Goal: Information Seeking & Learning: Understand process/instructions

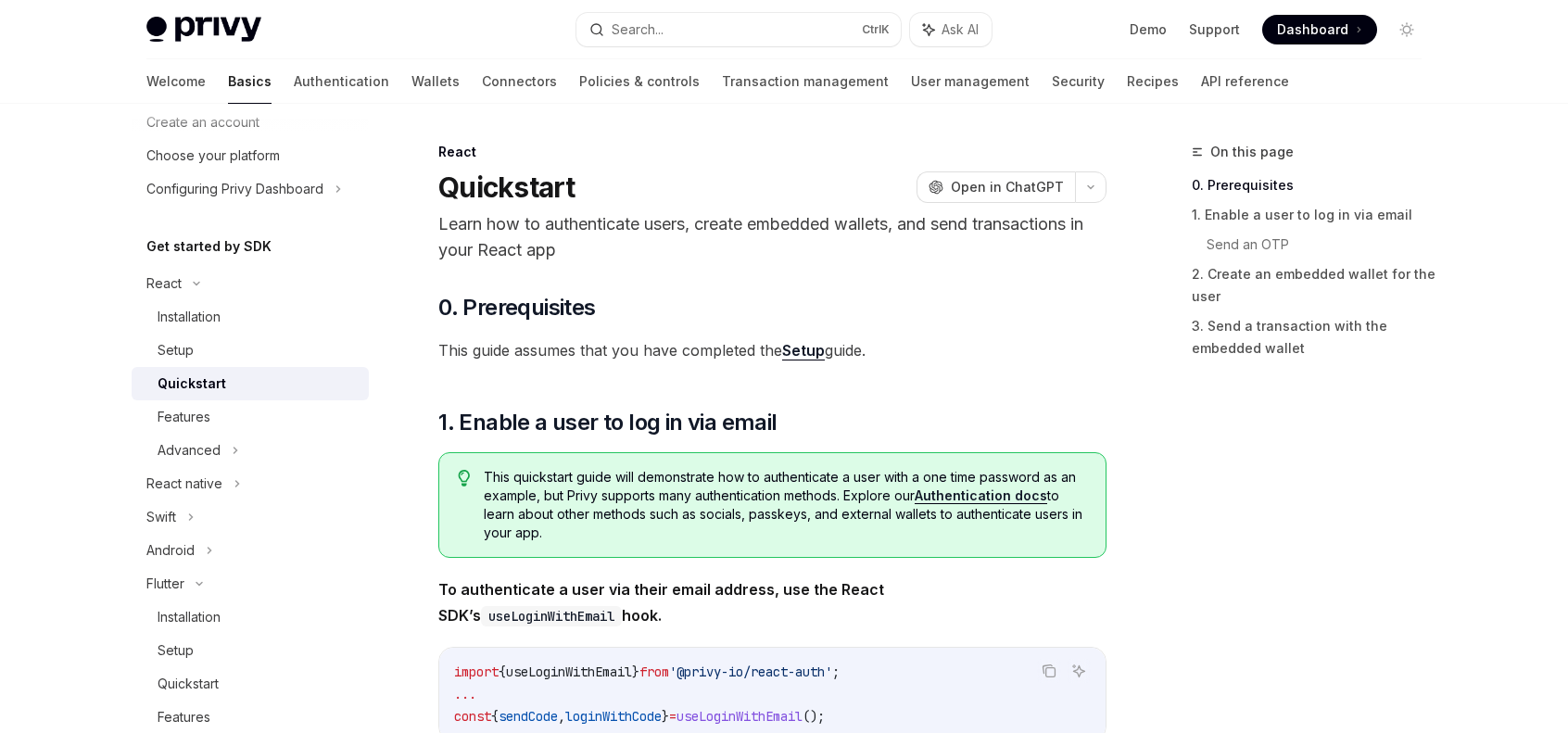
scroll to position [185, 0]
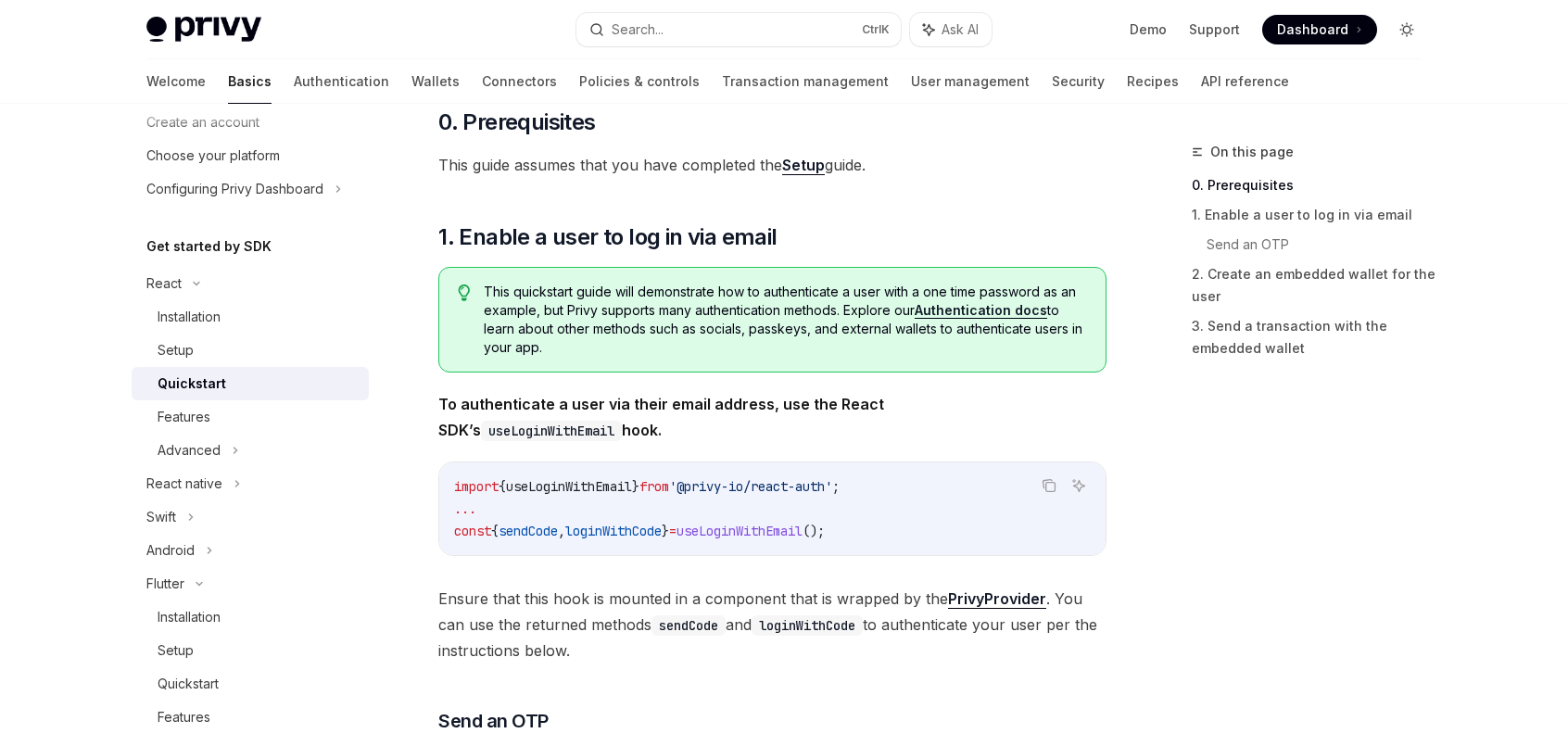
click at [1412, 26] on icon "Toggle dark mode" at bounding box center [1408, 30] width 15 height 15
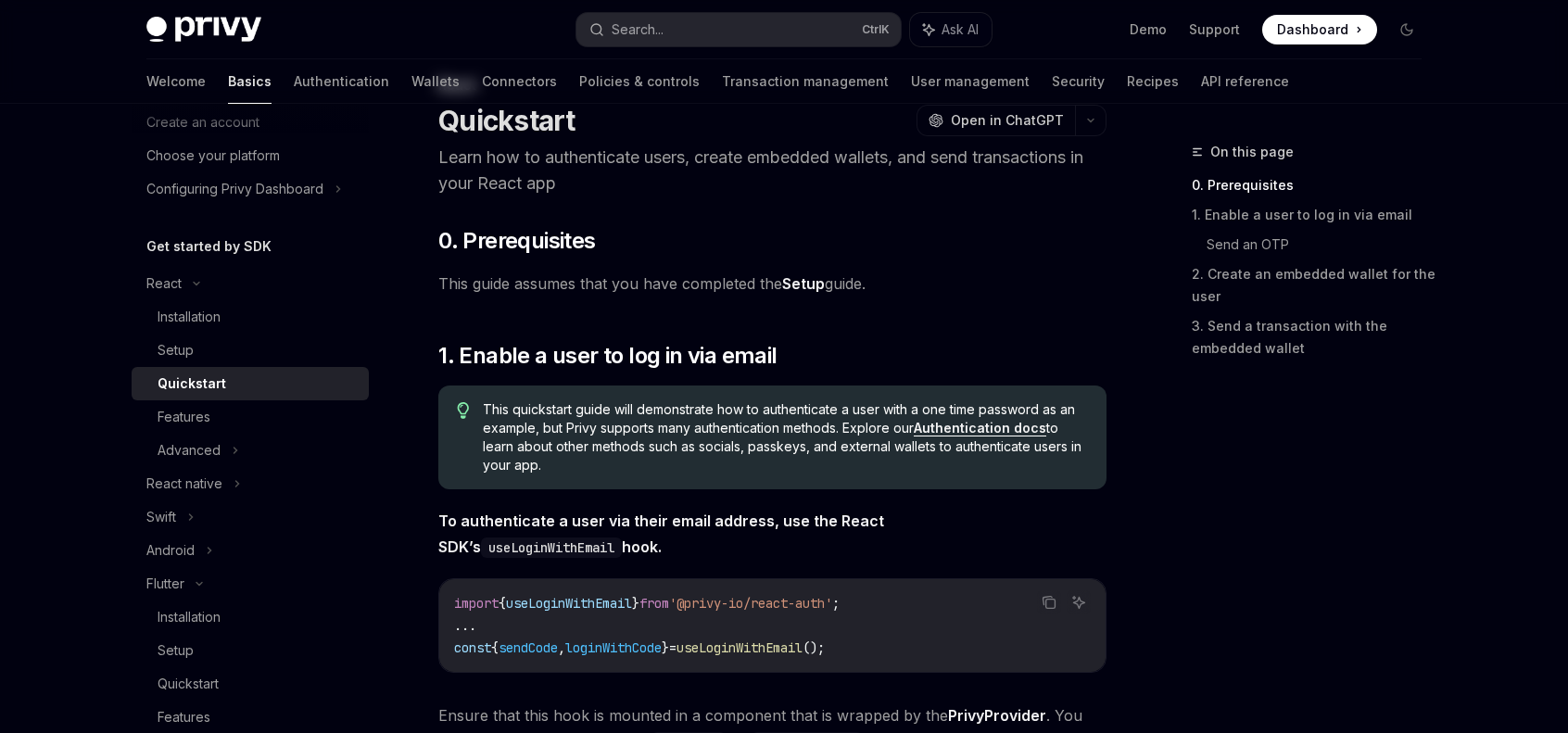
scroll to position [0, 0]
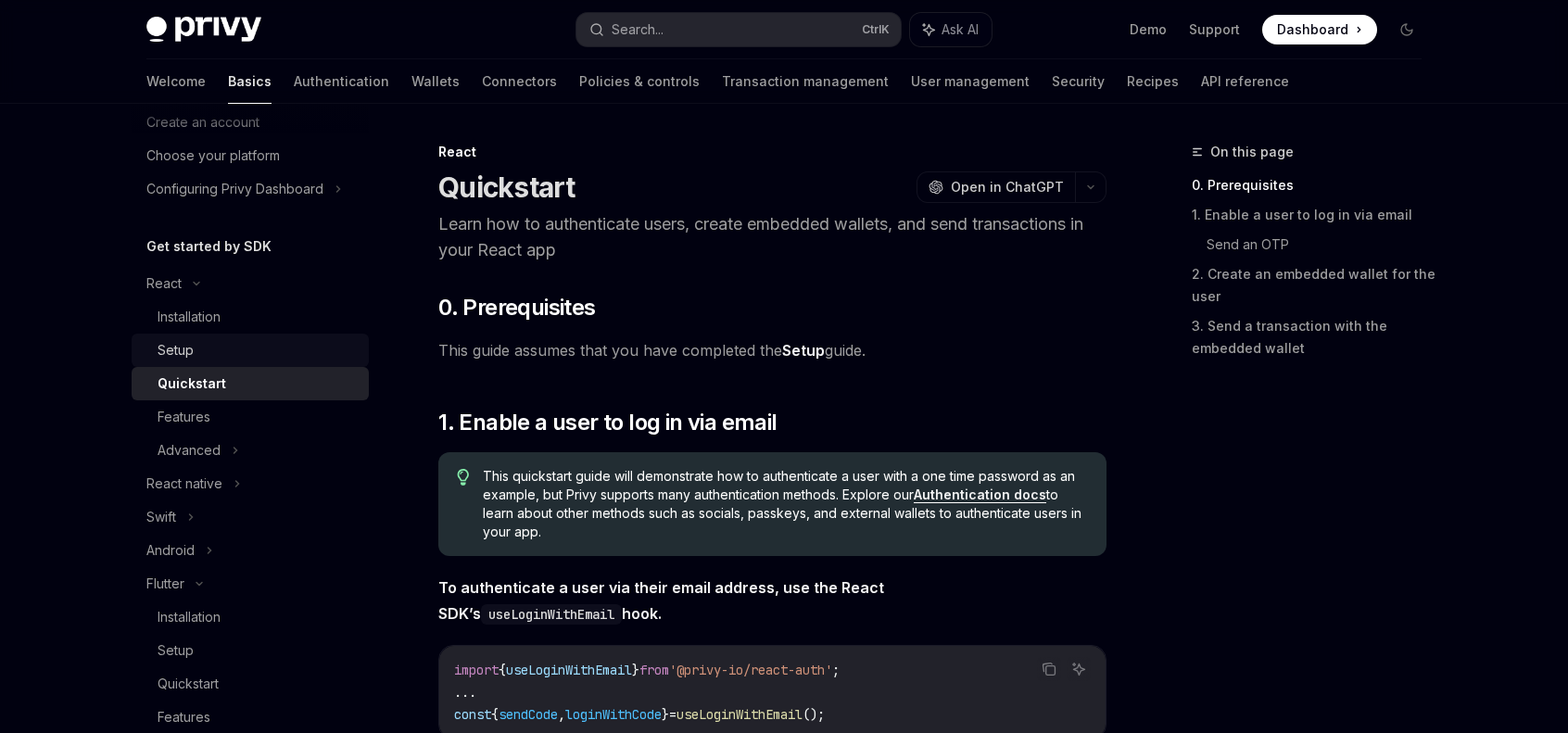
click at [269, 353] on div "Setup" at bounding box center [258, 350] width 200 height 22
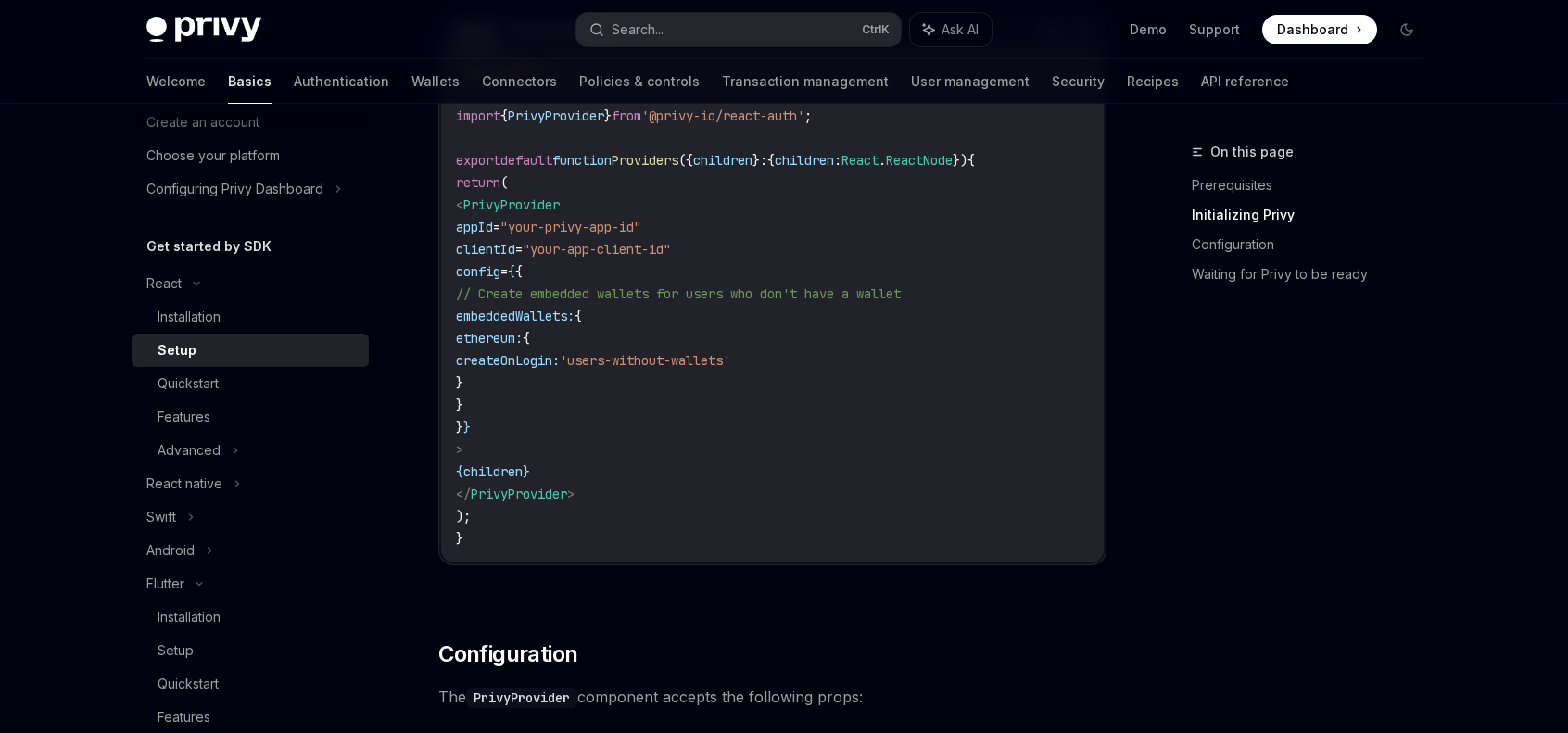
scroll to position [742, 0]
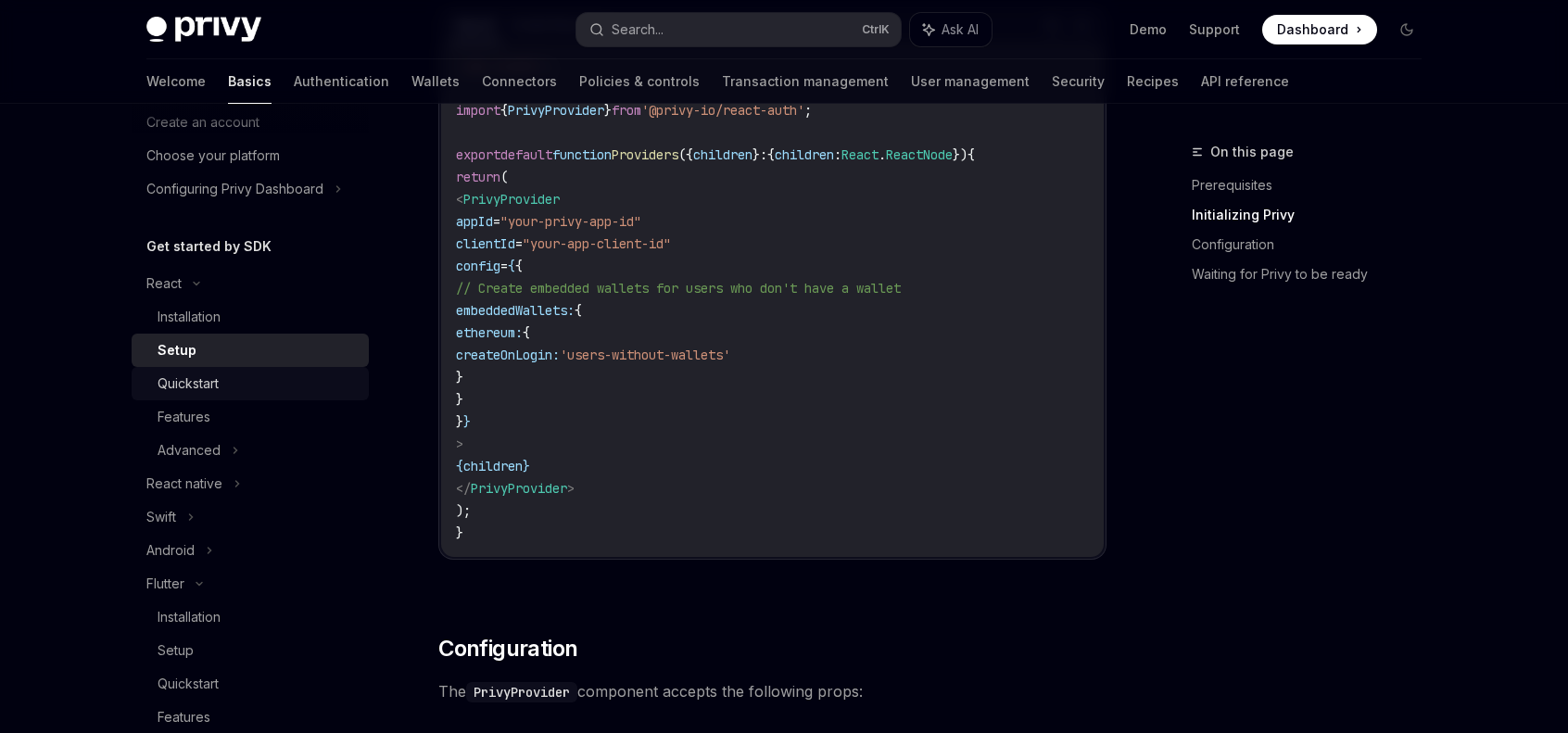
click at [247, 377] on div "Quickstart" at bounding box center [258, 383] width 200 height 22
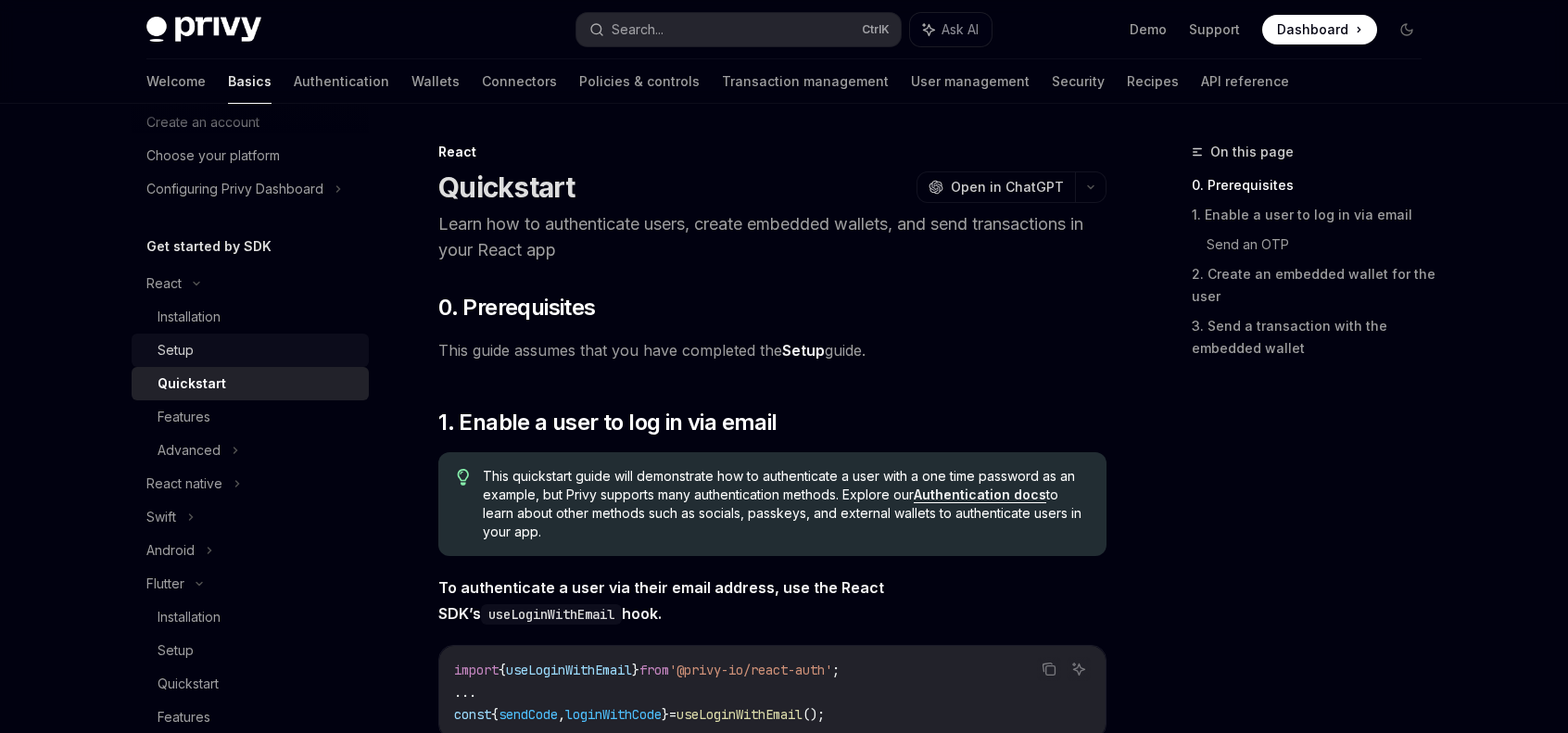
click at [250, 340] on div "Setup" at bounding box center [258, 350] width 200 height 22
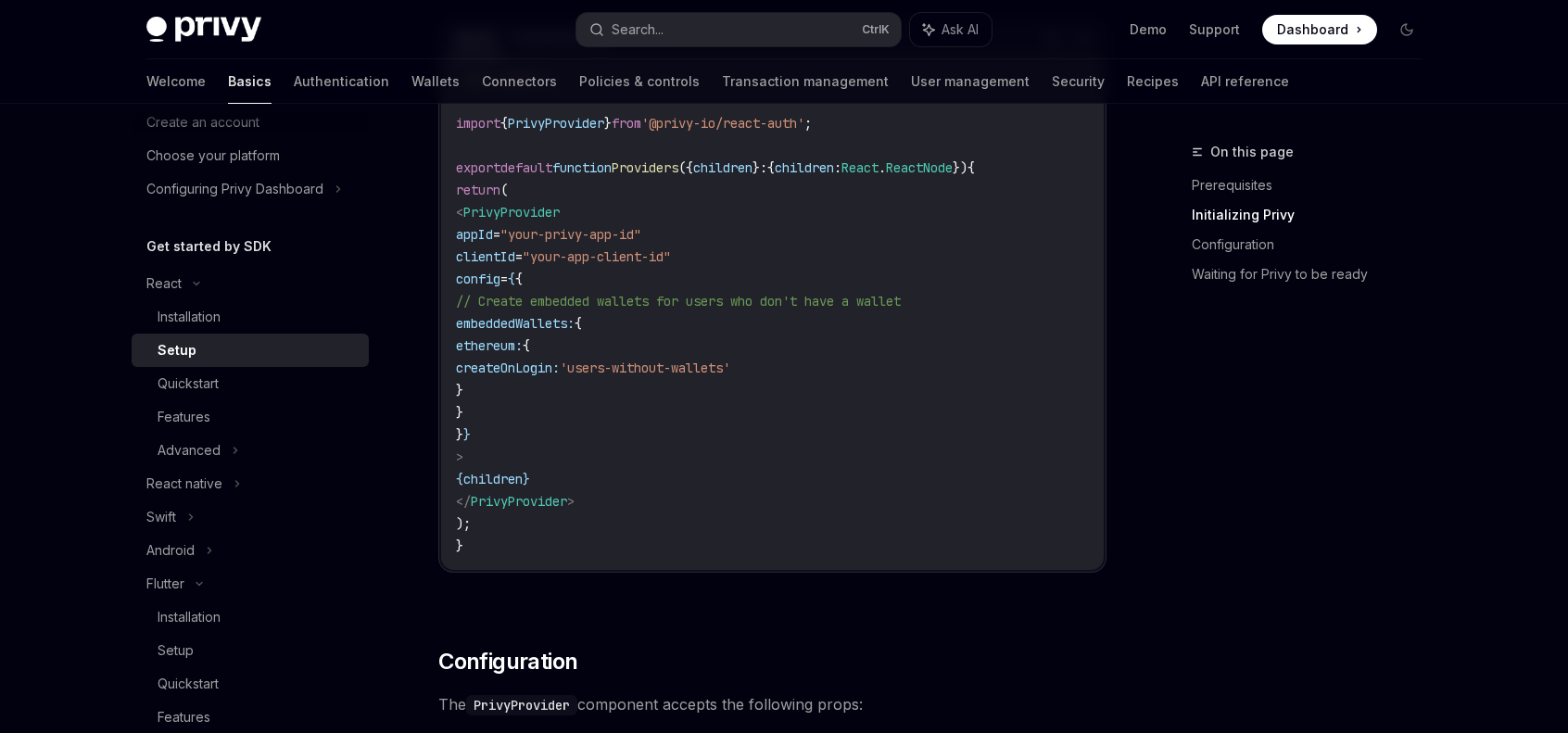
scroll to position [742, 0]
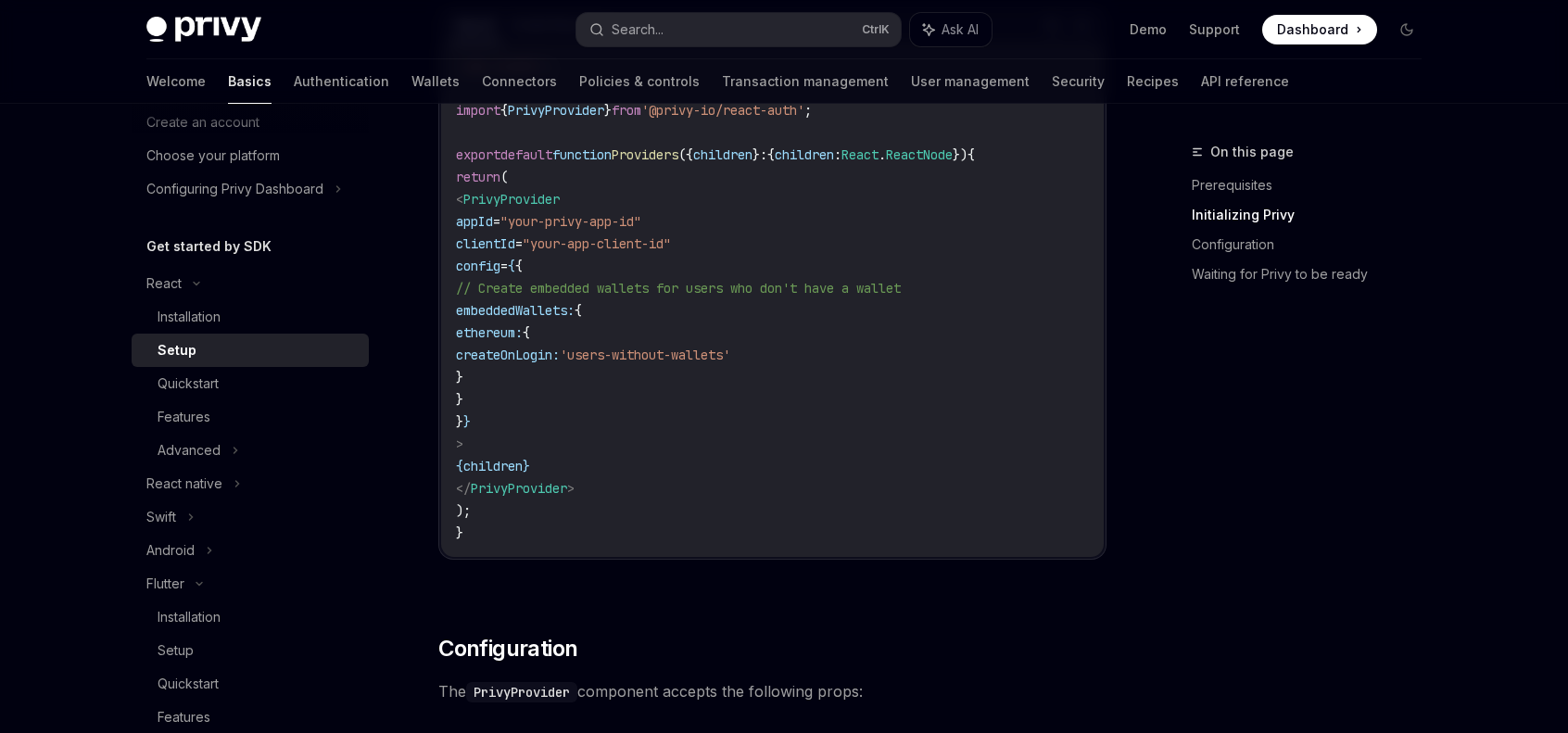
click at [523, 329] on span "ethereum:" at bounding box center [490, 332] width 67 height 16
drag, startPoint x: 681, startPoint y: 357, endPoint x: 718, endPoint y: 385, distance: 46.4
click at [682, 358] on span "'users-without-wallets'" at bounding box center [645, 354] width 171 height 16
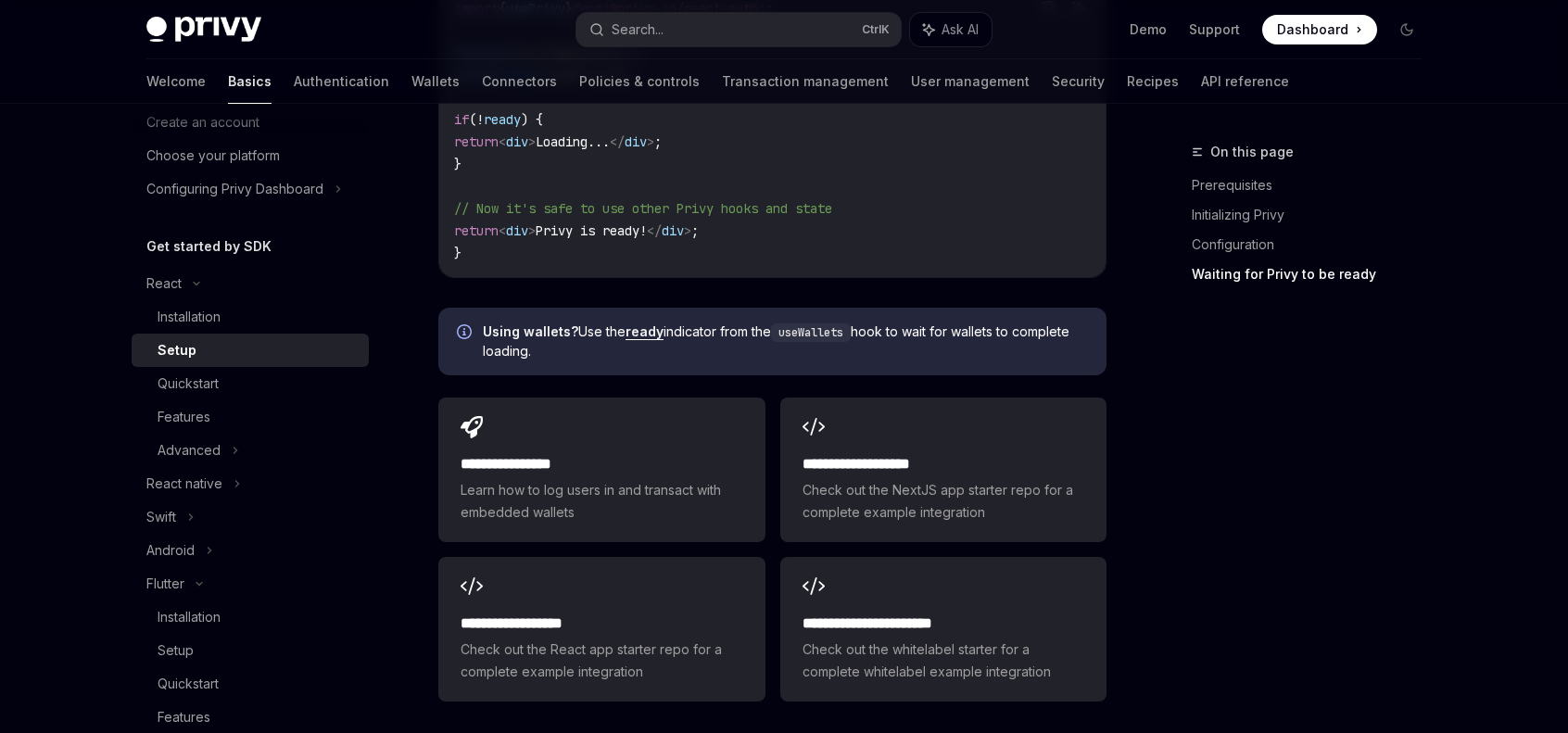
scroll to position [2445, 0]
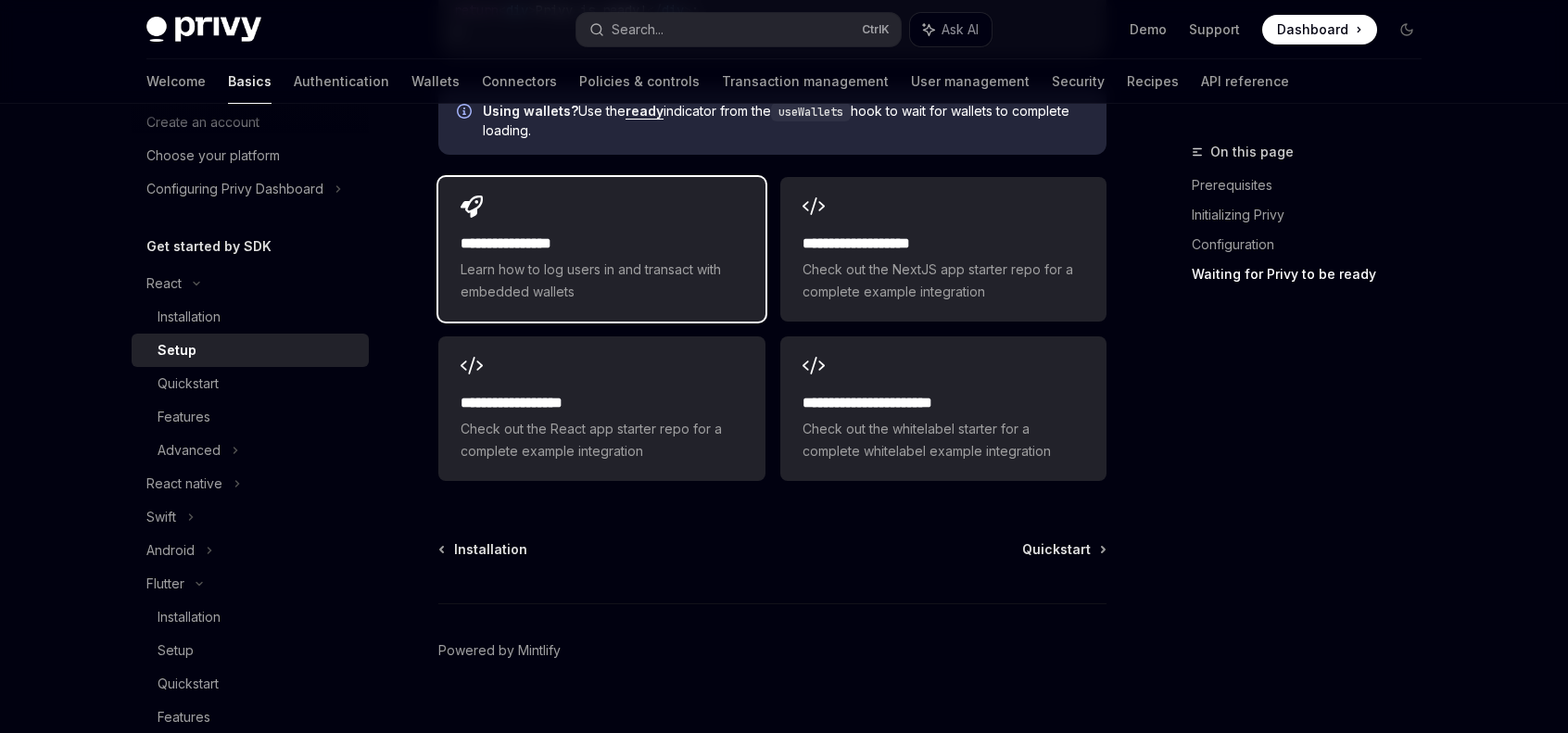
click at [706, 198] on div "**********" at bounding box center [601, 250] width 326 height 145
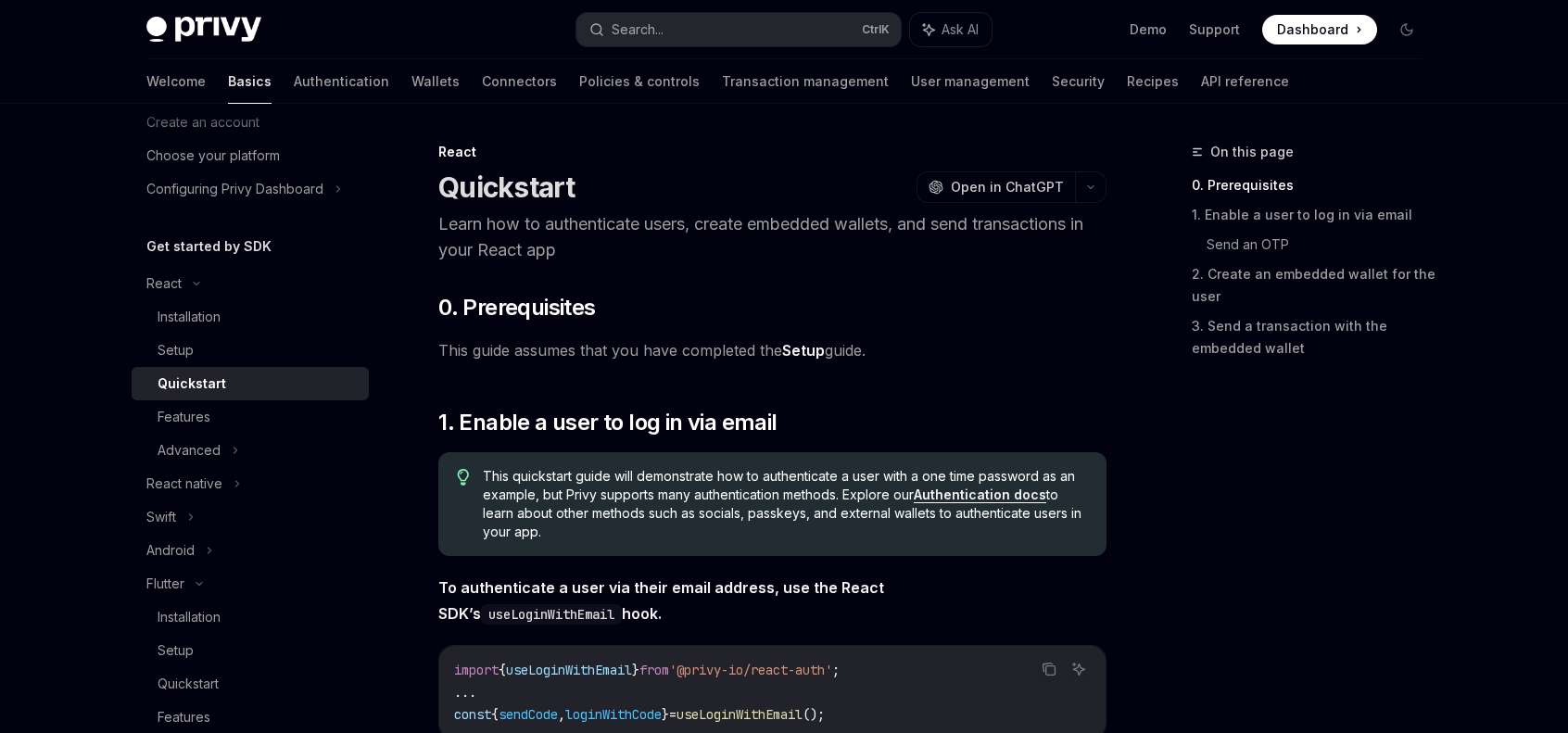
type textarea "*"
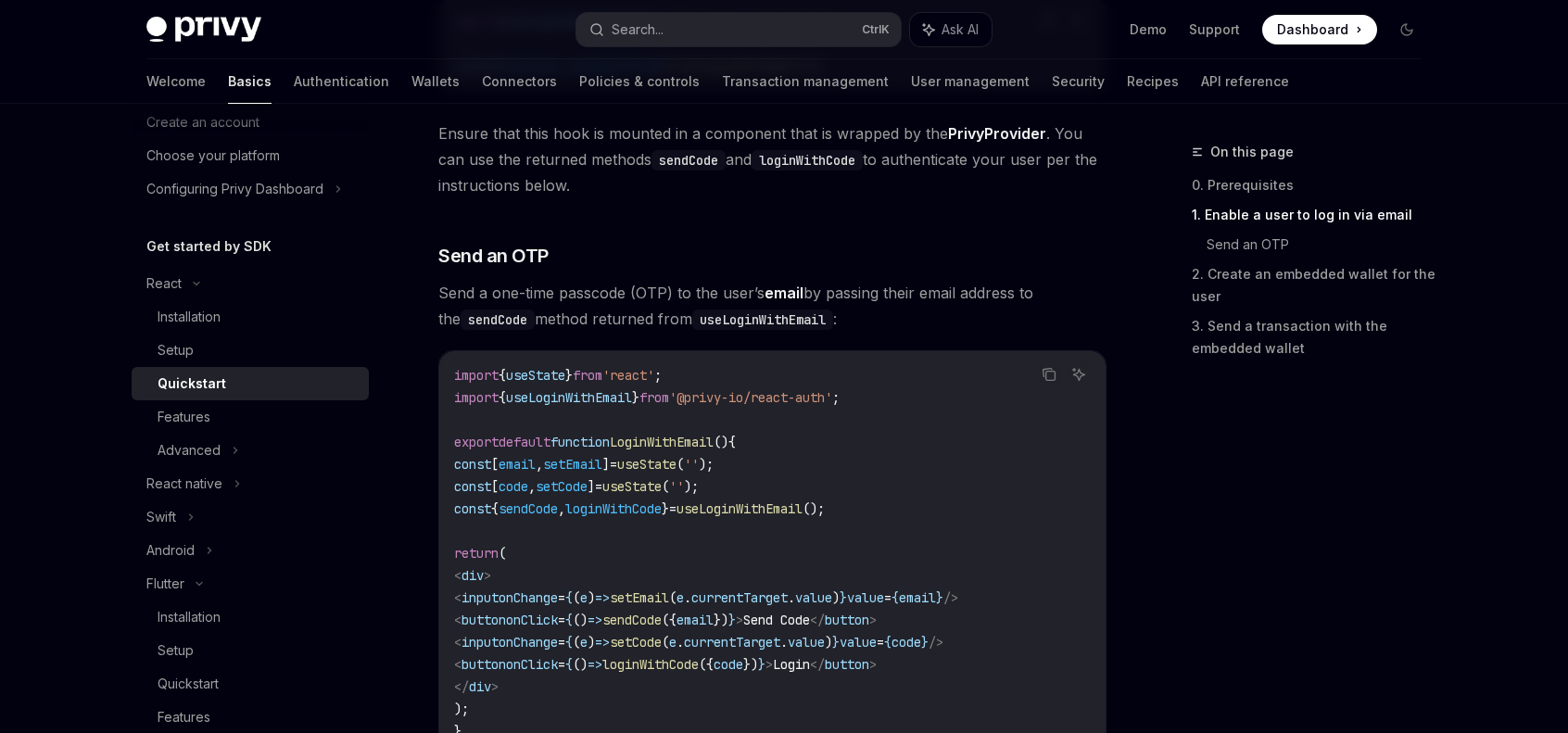
scroll to position [464, 0]
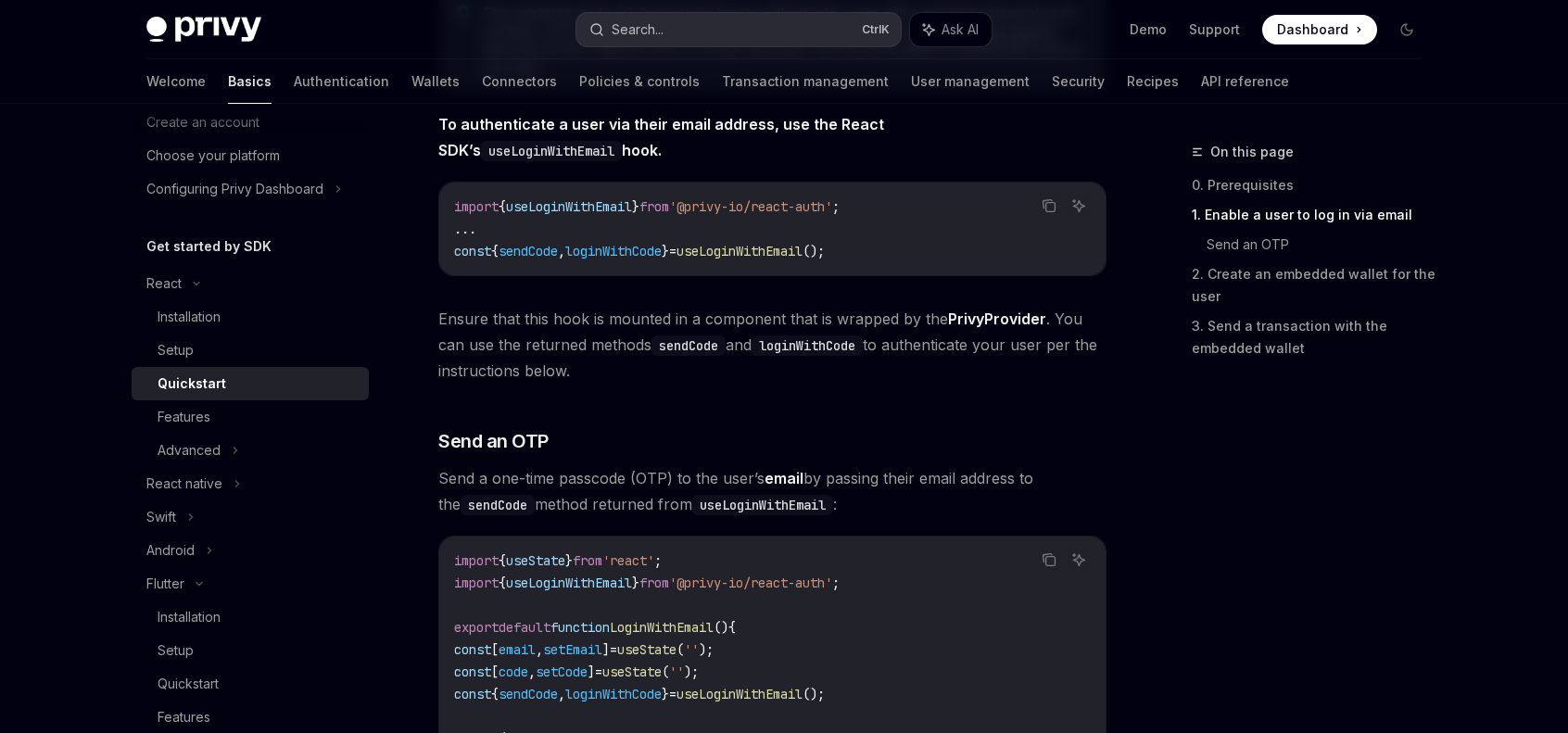
click at [826, 22] on button "Search... Ctrl K" at bounding box center [739, 30] width 324 height 33
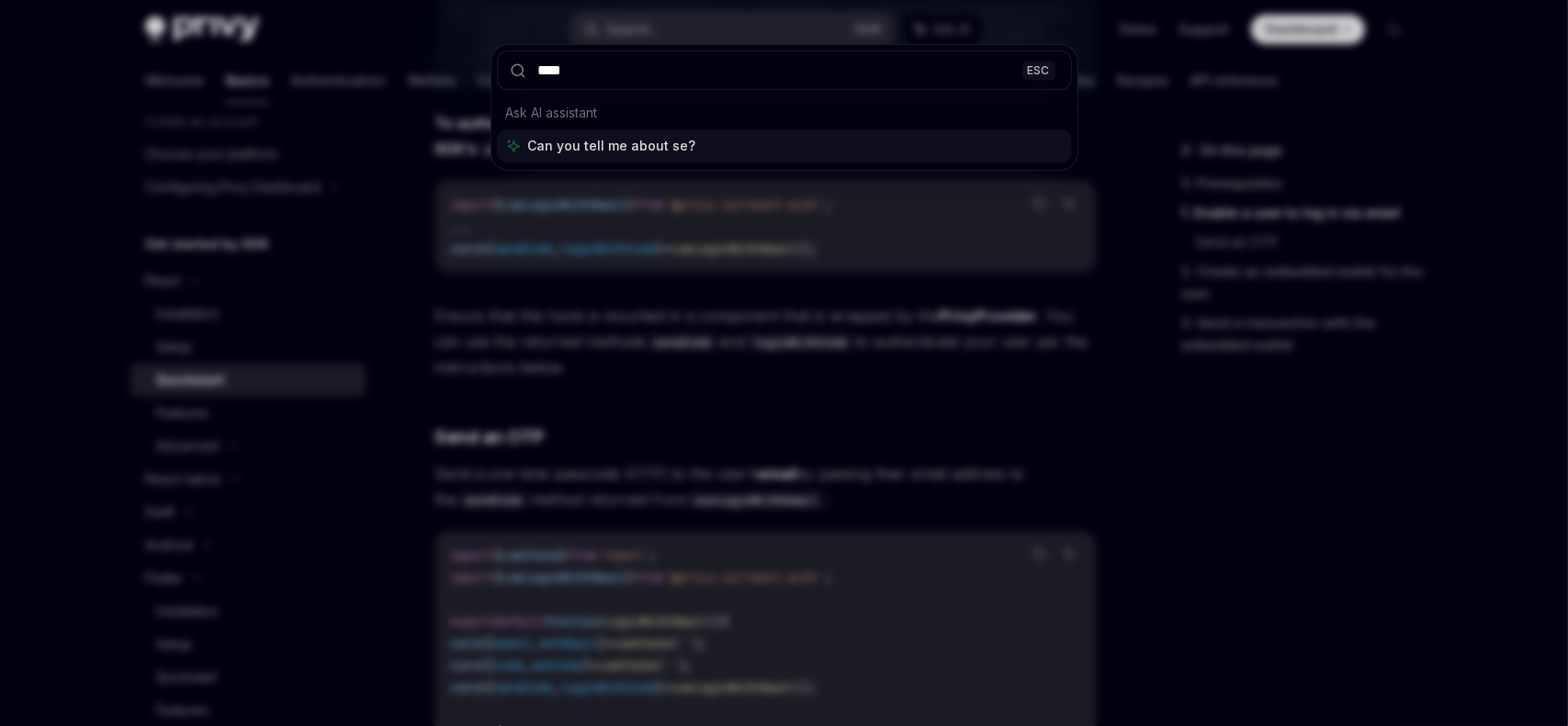
type input "****"
type input "**********"
type textarea "*"
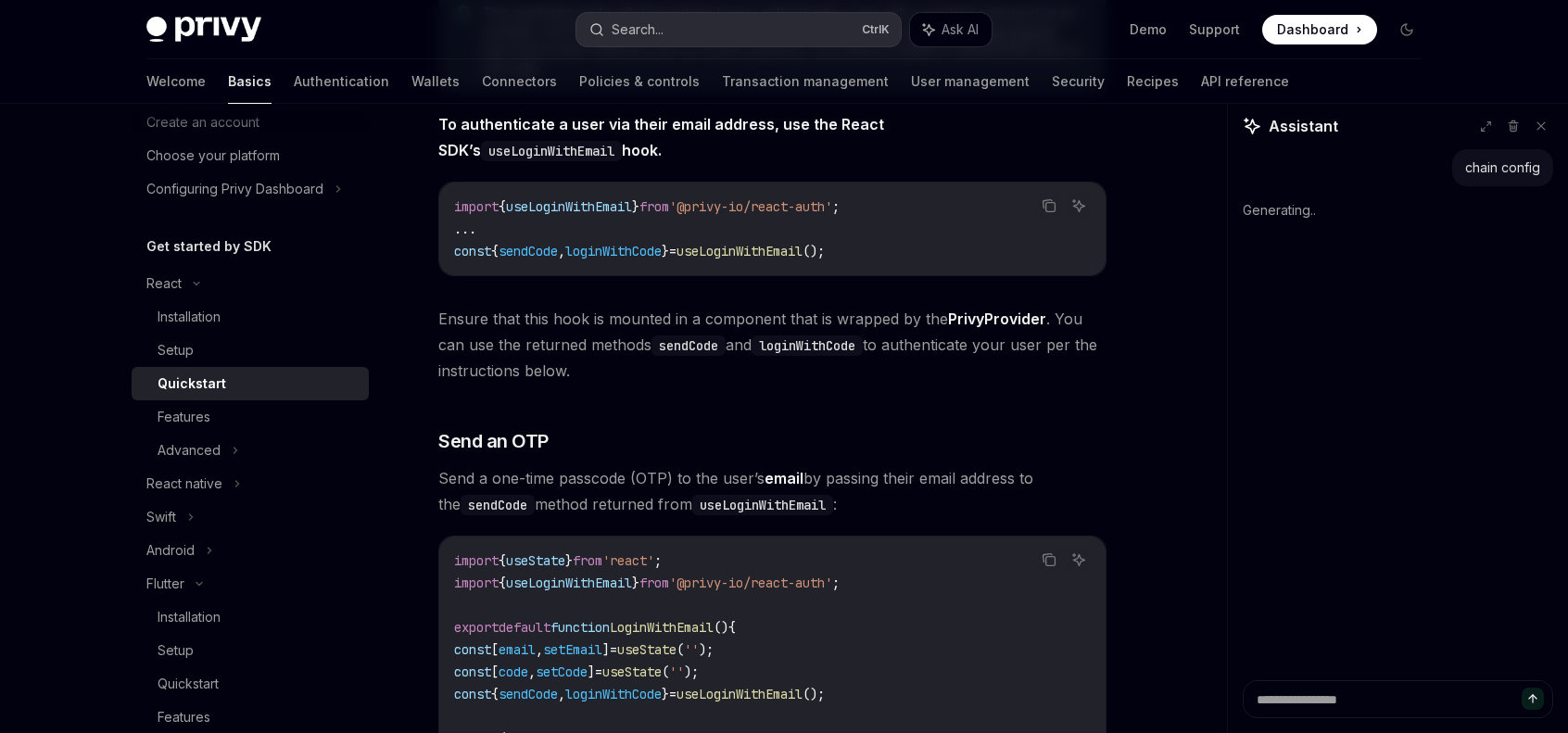
click at [727, 25] on button "Search... Ctrl K" at bounding box center [739, 30] width 324 height 33
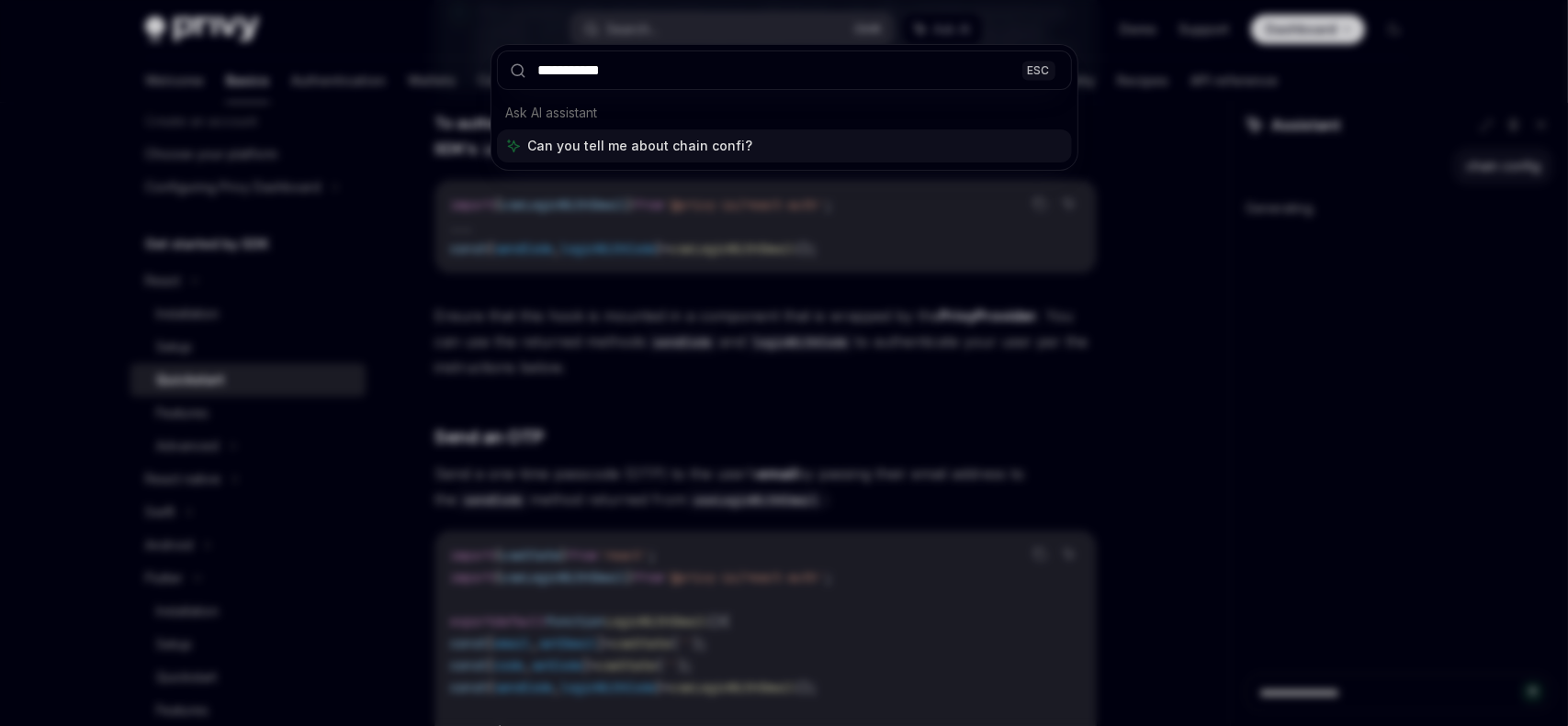
type input "**********"
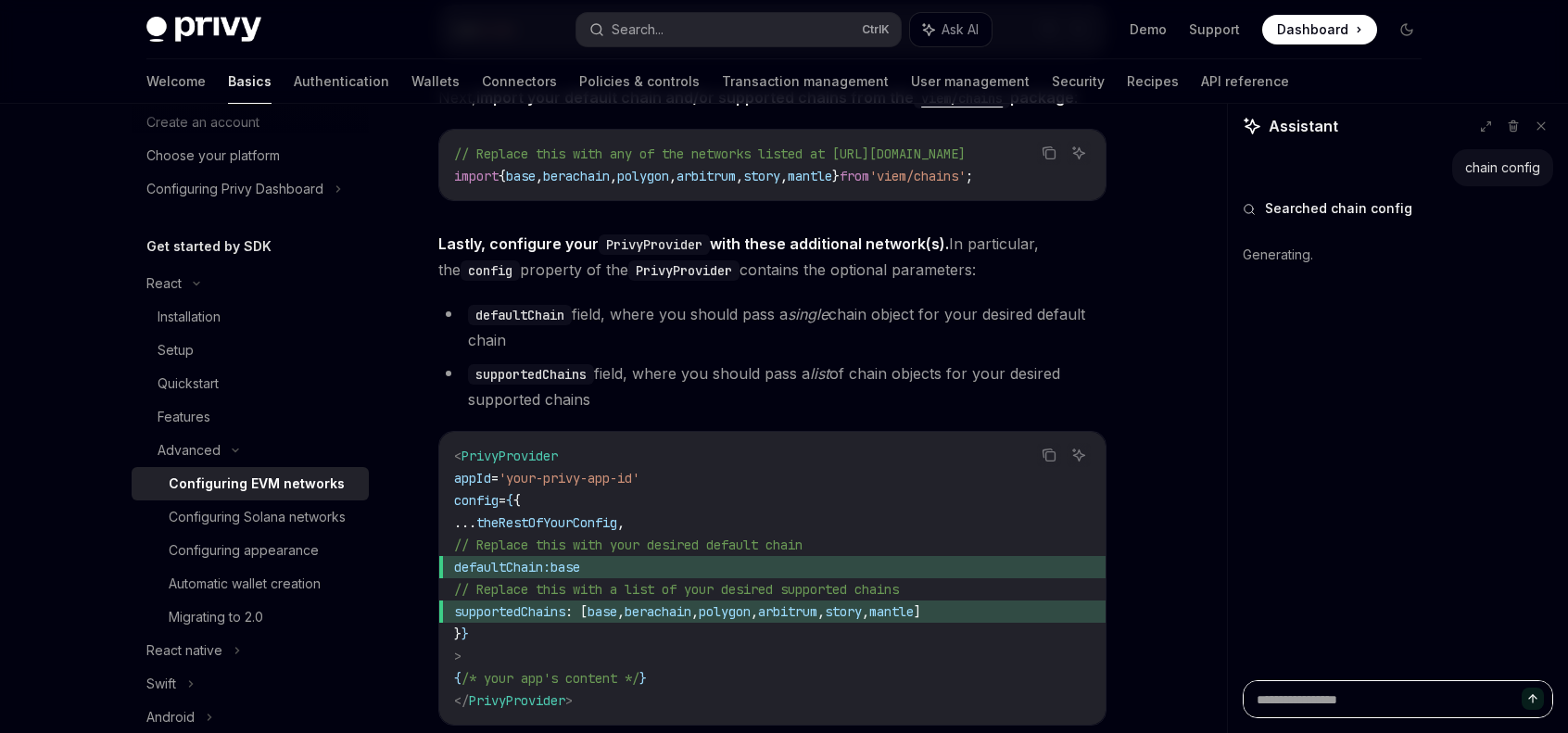
scroll to position [2236, 0]
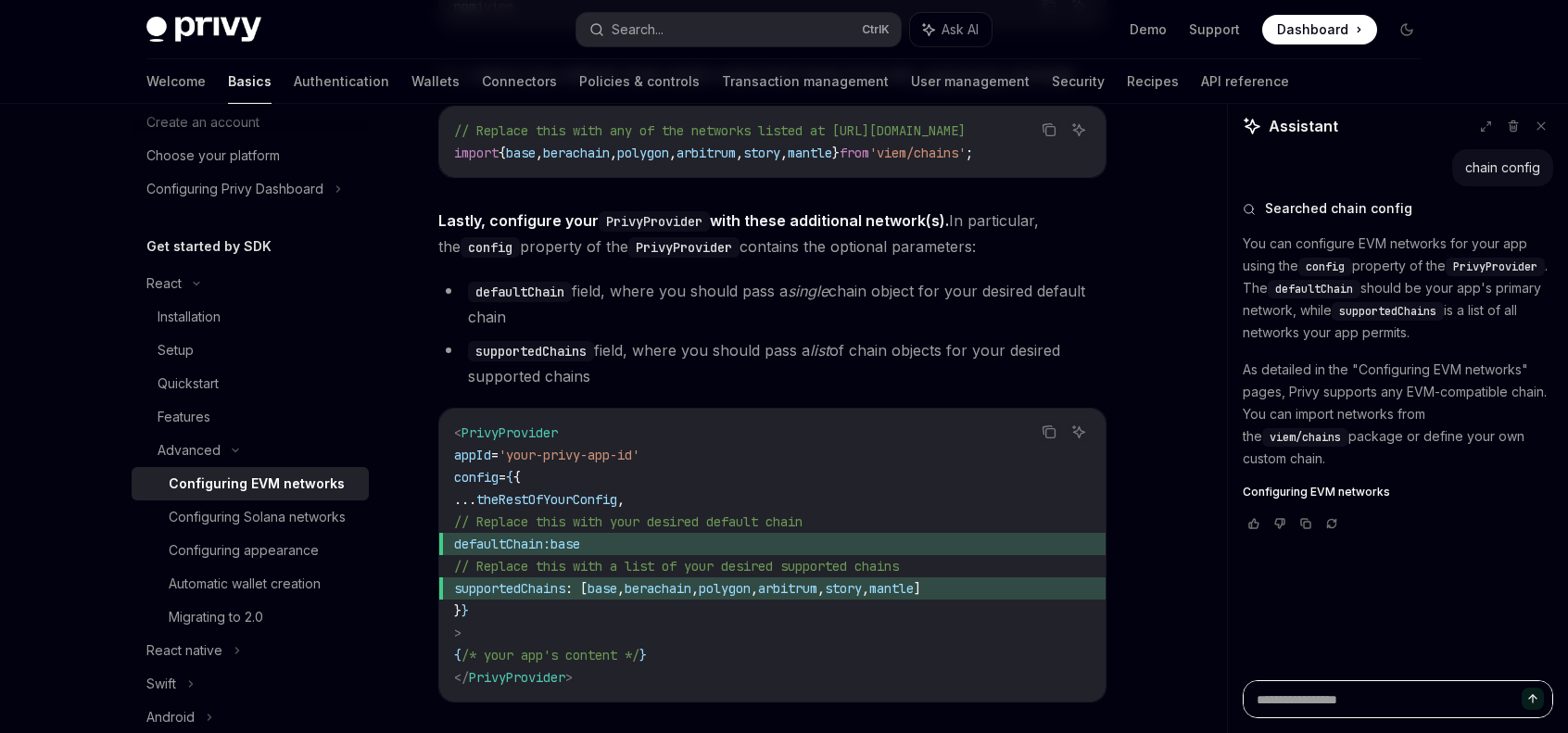
type textarea "*"
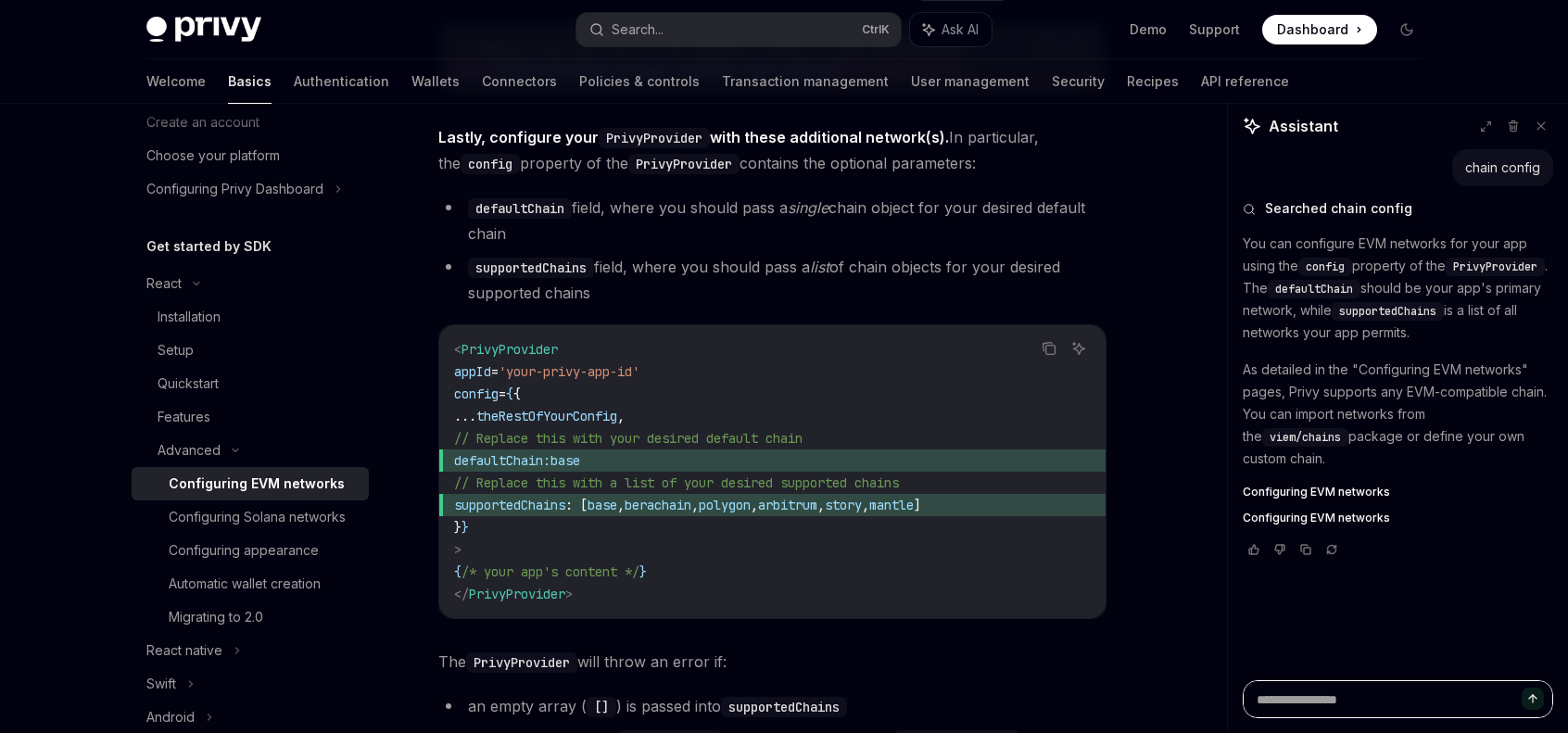
scroll to position [2421, 0]
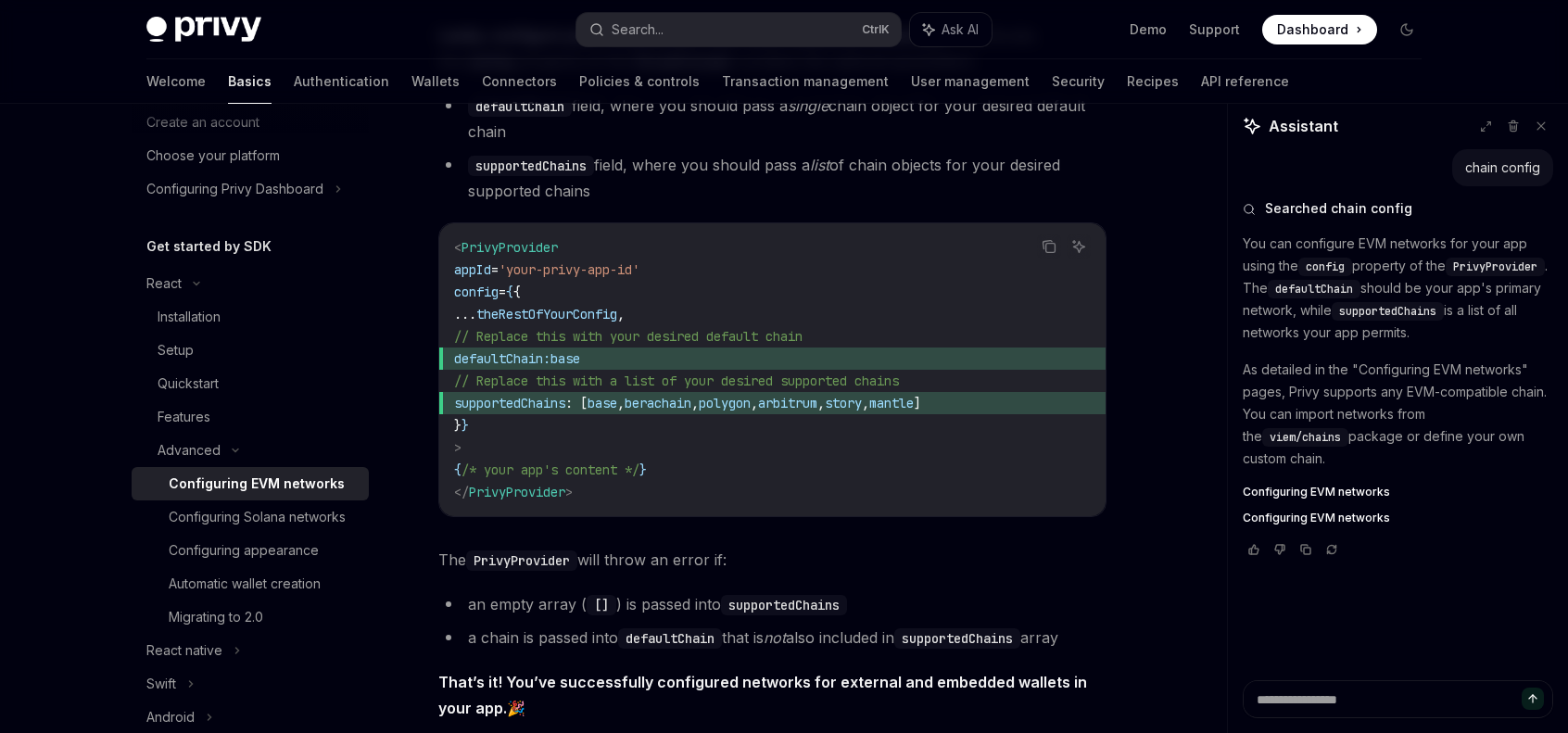
drag, startPoint x: 519, startPoint y: 359, endPoint x: 670, endPoint y: 359, distance: 151.0
click at [670, 359] on span "defaultChain: base" at bounding box center [772, 358] width 637 height 22
click at [617, 322] on span "theRestOfYourConfig" at bounding box center [547, 314] width 141 height 16
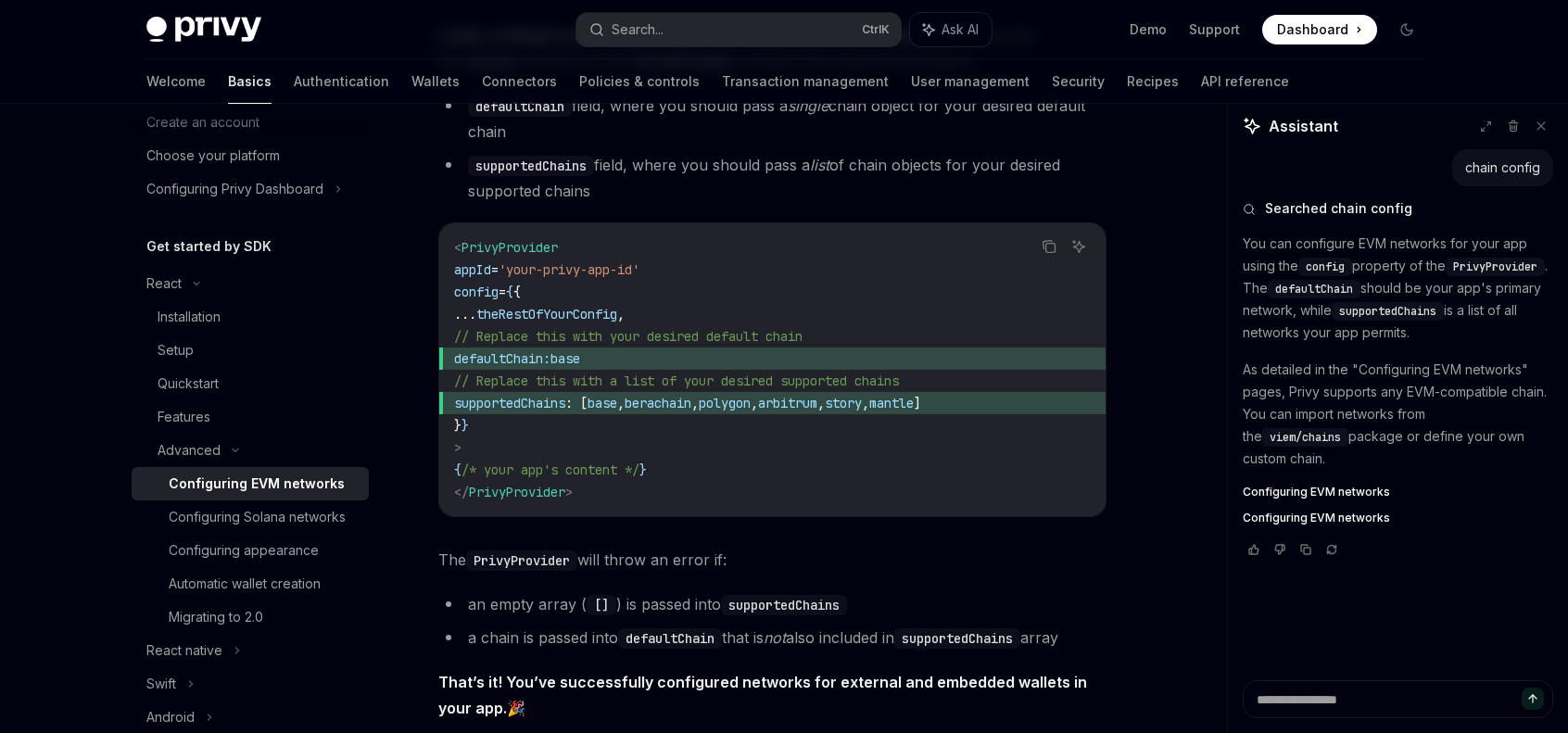
click at [551, 362] on span "defaultChain:" at bounding box center [502, 358] width 96 height 16
click at [580, 355] on span "base" at bounding box center [565, 358] width 30 height 16
click at [617, 312] on span "theRestOfYourConfig" at bounding box center [547, 314] width 141 height 16
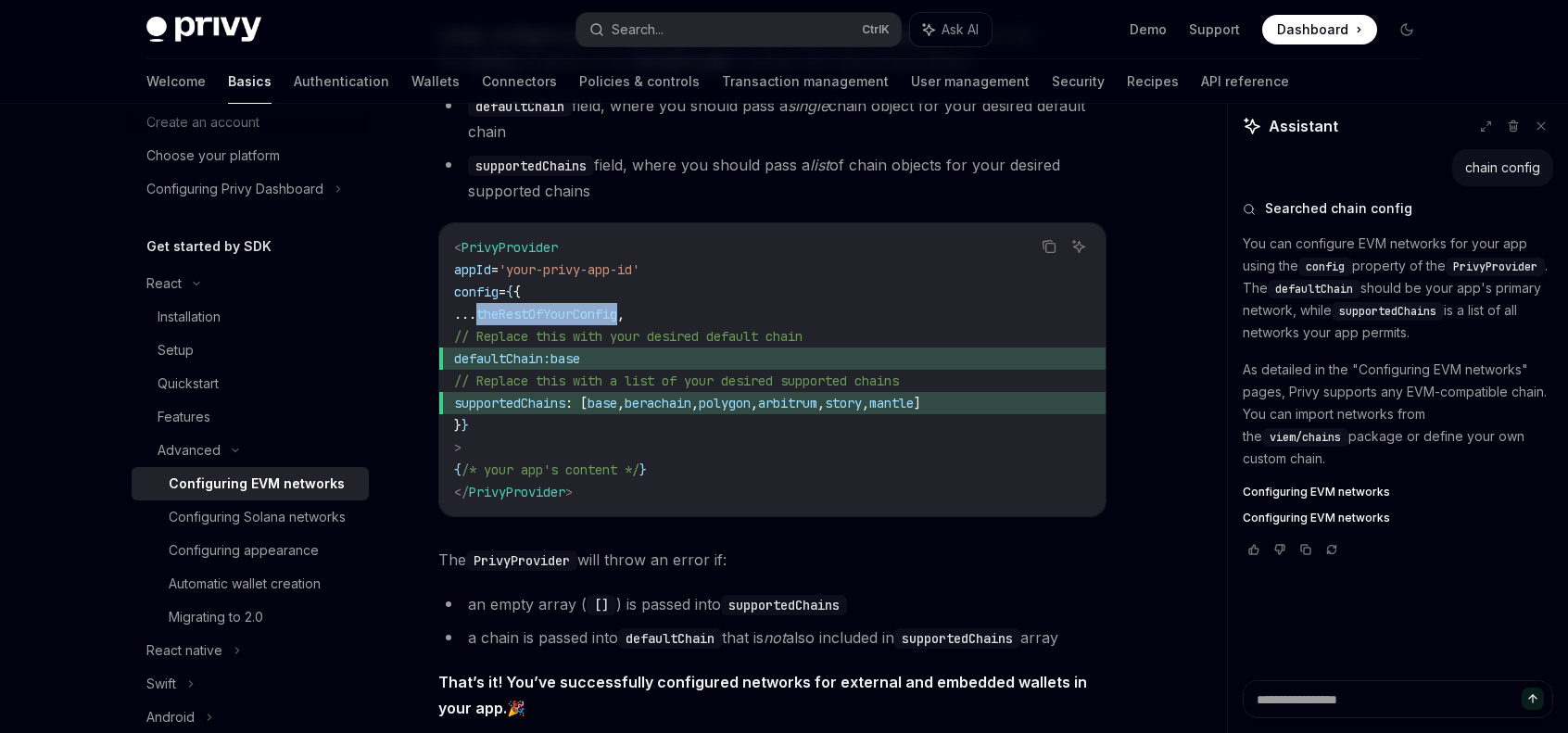
click at [617, 312] on span "theRestOfYourConfig" at bounding box center [547, 314] width 141 height 16
click at [749, 312] on code "< PrivyProvider appId = 'your-privy-app-id' config = { { ... theRestOfYourConfi…" at bounding box center [772, 370] width 637 height 267
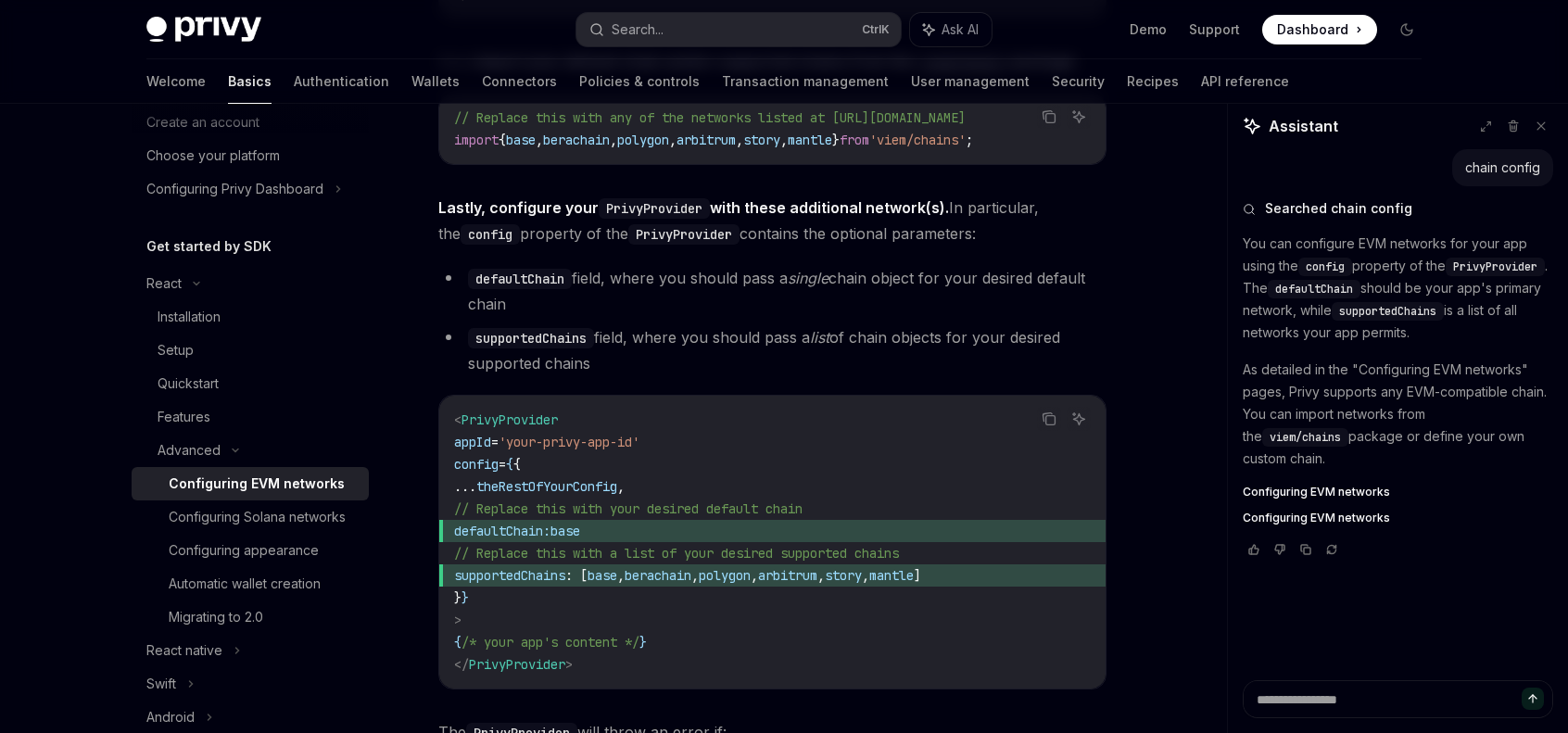
scroll to position [2236, 0]
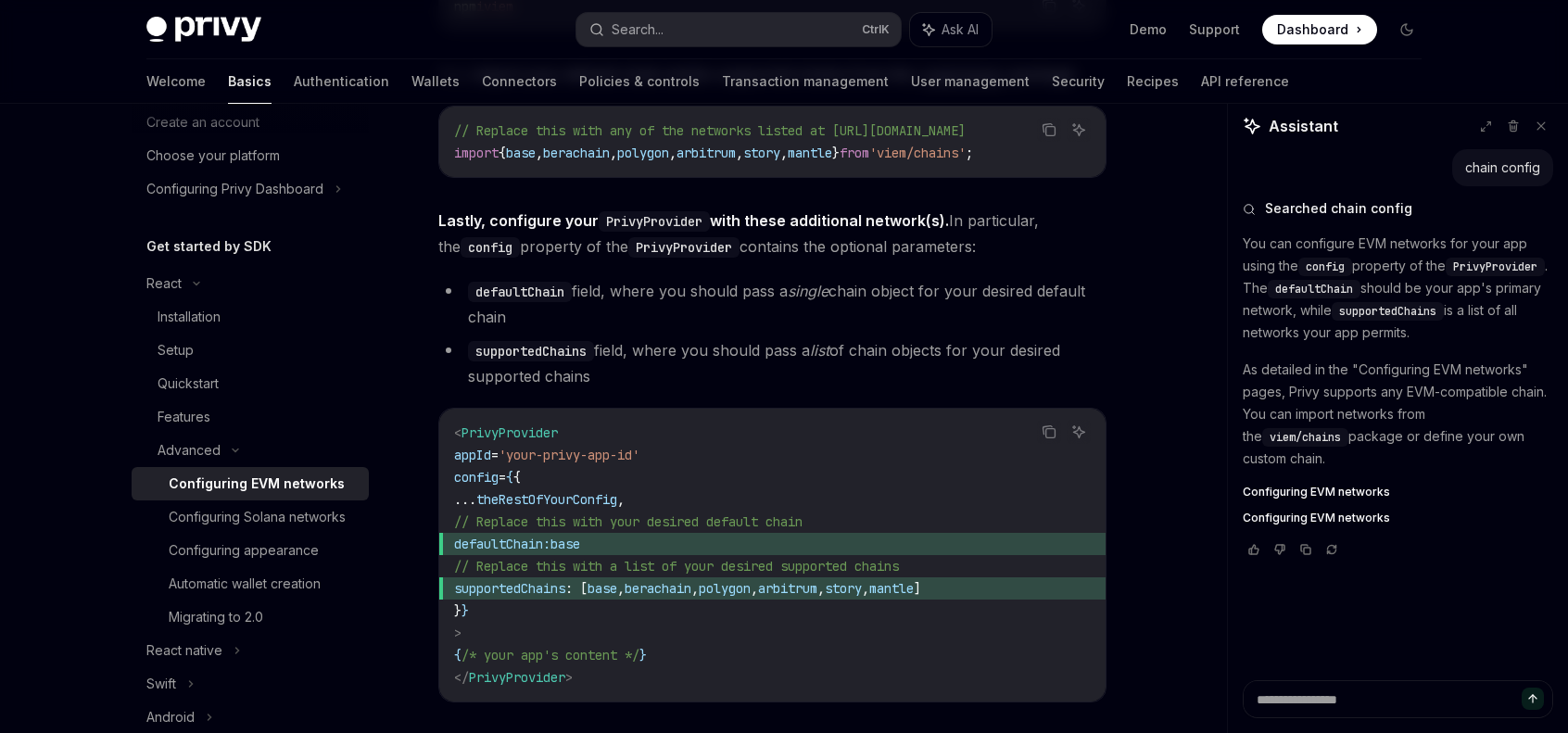
click at [580, 546] on span "base" at bounding box center [565, 543] width 30 height 16
click at [771, 546] on span "defaultChain: base" at bounding box center [772, 544] width 637 height 22
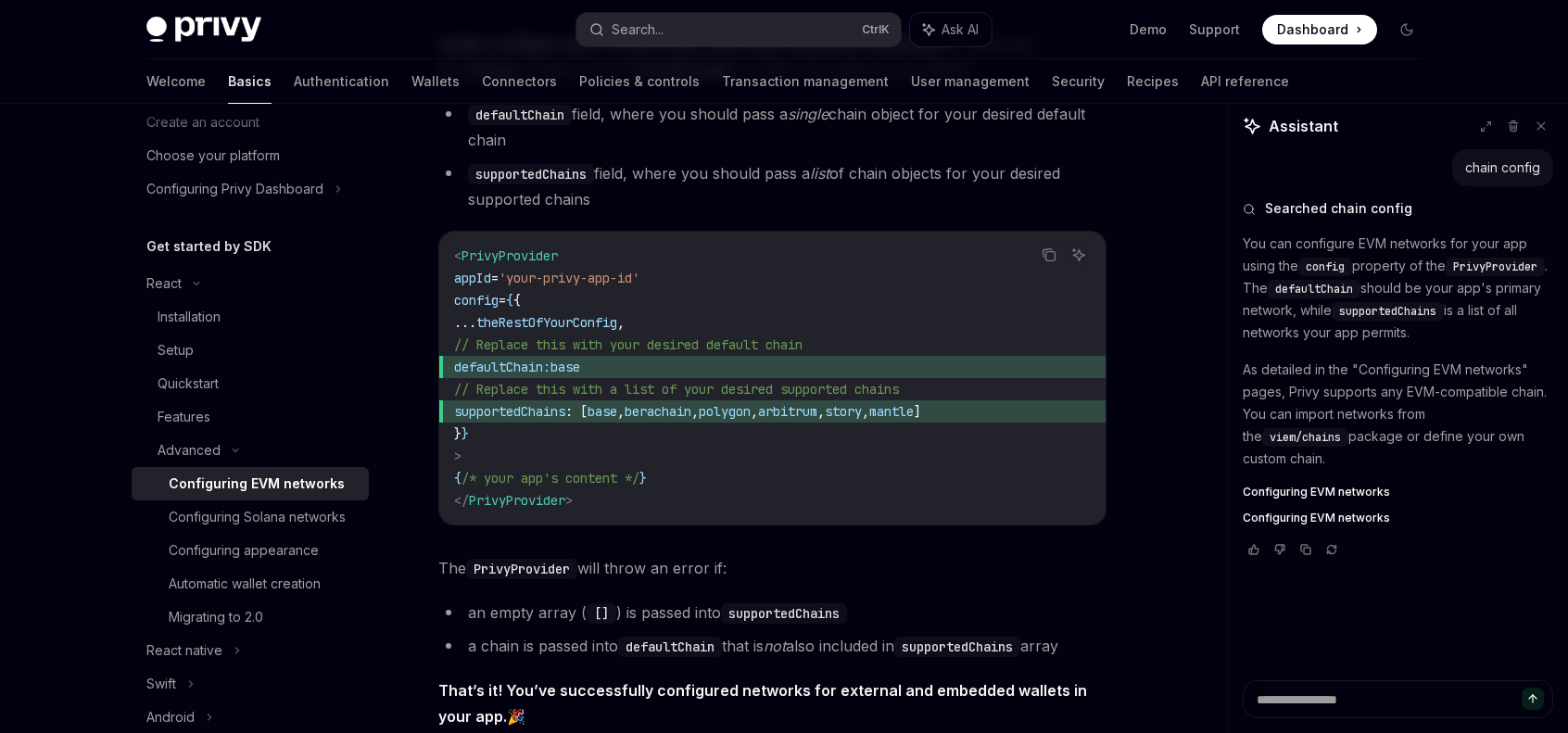
scroll to position [2421, 0]
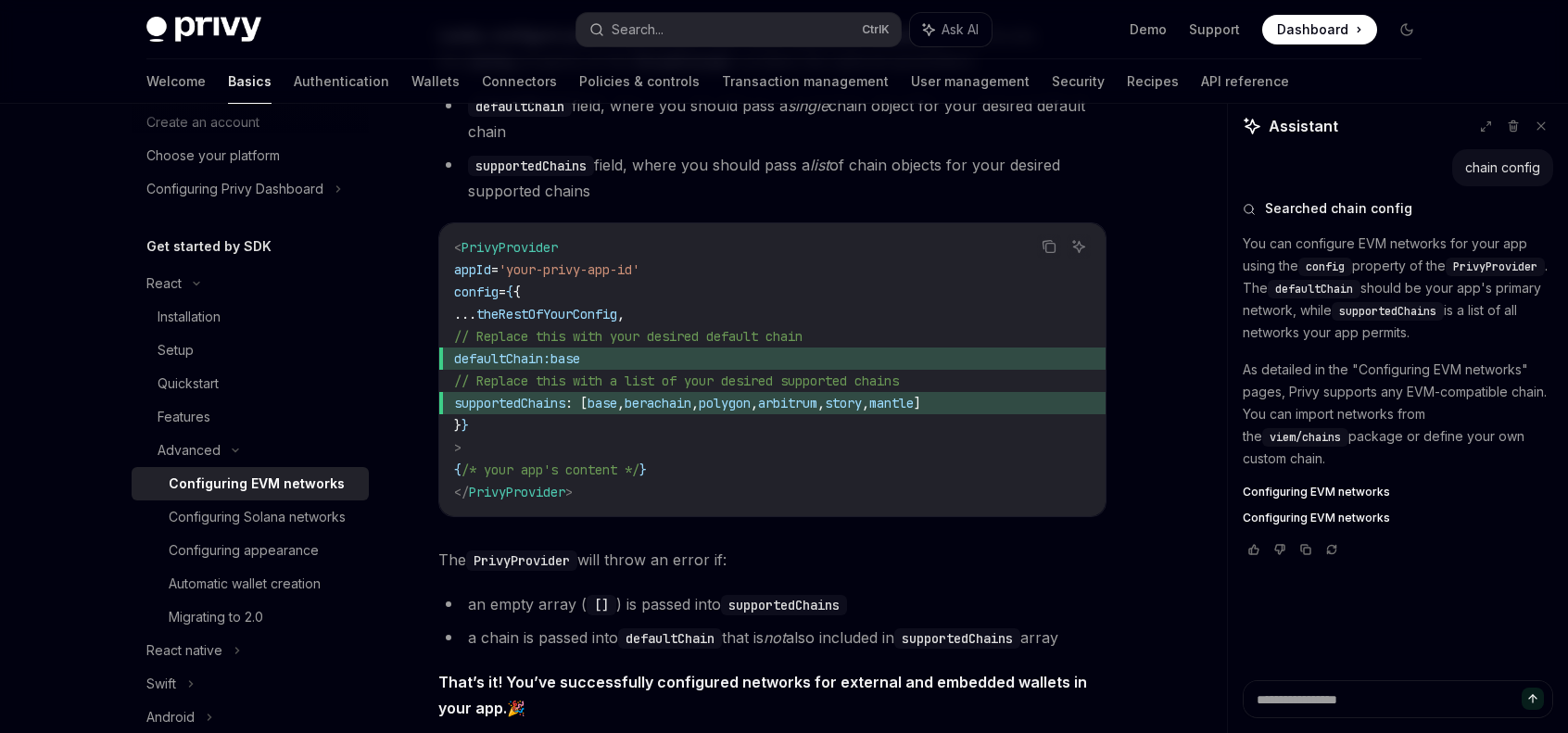
click at [522, 363] on span "defaultChain:" at bounding box center [502, 358] width 96 height 16
drag, startPoint x: 515, startPoint y: 363, endPoint x: 683, endPoint y: 366, distance: 168.0
click at [683, 366] on span "defaultChain: base" at bounding box center [772, 358] width 637 height 22
copy span "defaultChain: base"
click at [541, 256] on span "PrivyProvider" at bounding box center [510, 247] width 96 height 16
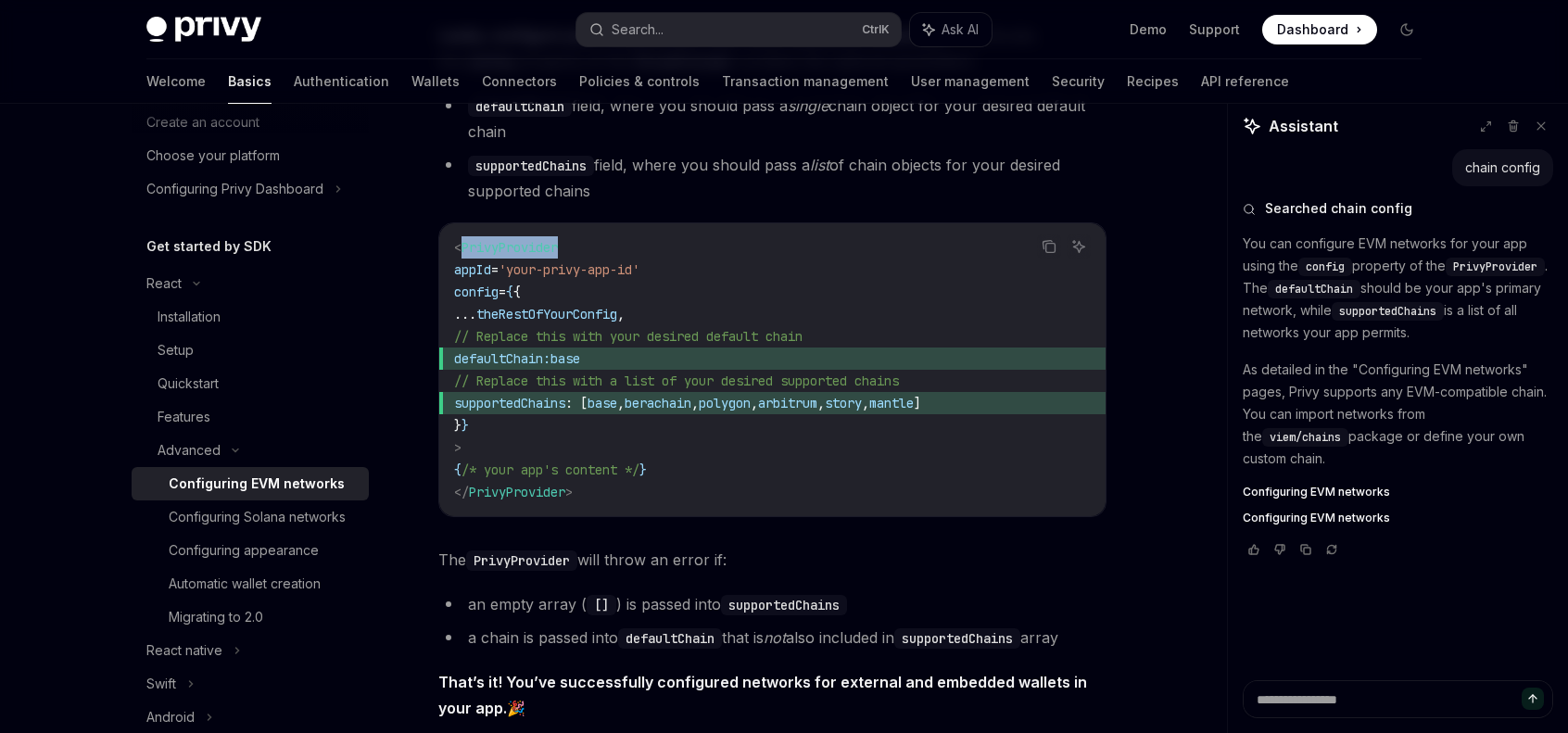
click at [541, 256] on span "PrivyProvider" at bounding box center [510, 247] width 96 height 16
drag, startPoint x: 537, startPoint y: 295, endPoint x: 573, endPoint y: 295, distance: 36.0
click at [573, 295] on code "< PrivyProvider appId = 'your-privy-app-id' config = { { ... theRestOfYourConfi…" at bounding box center [772, 370] width 637 height 267
copy span "config = { {"
click at [551, 365] on span "defaultChain:" at bounding box center [502, 358] width 96 height 16
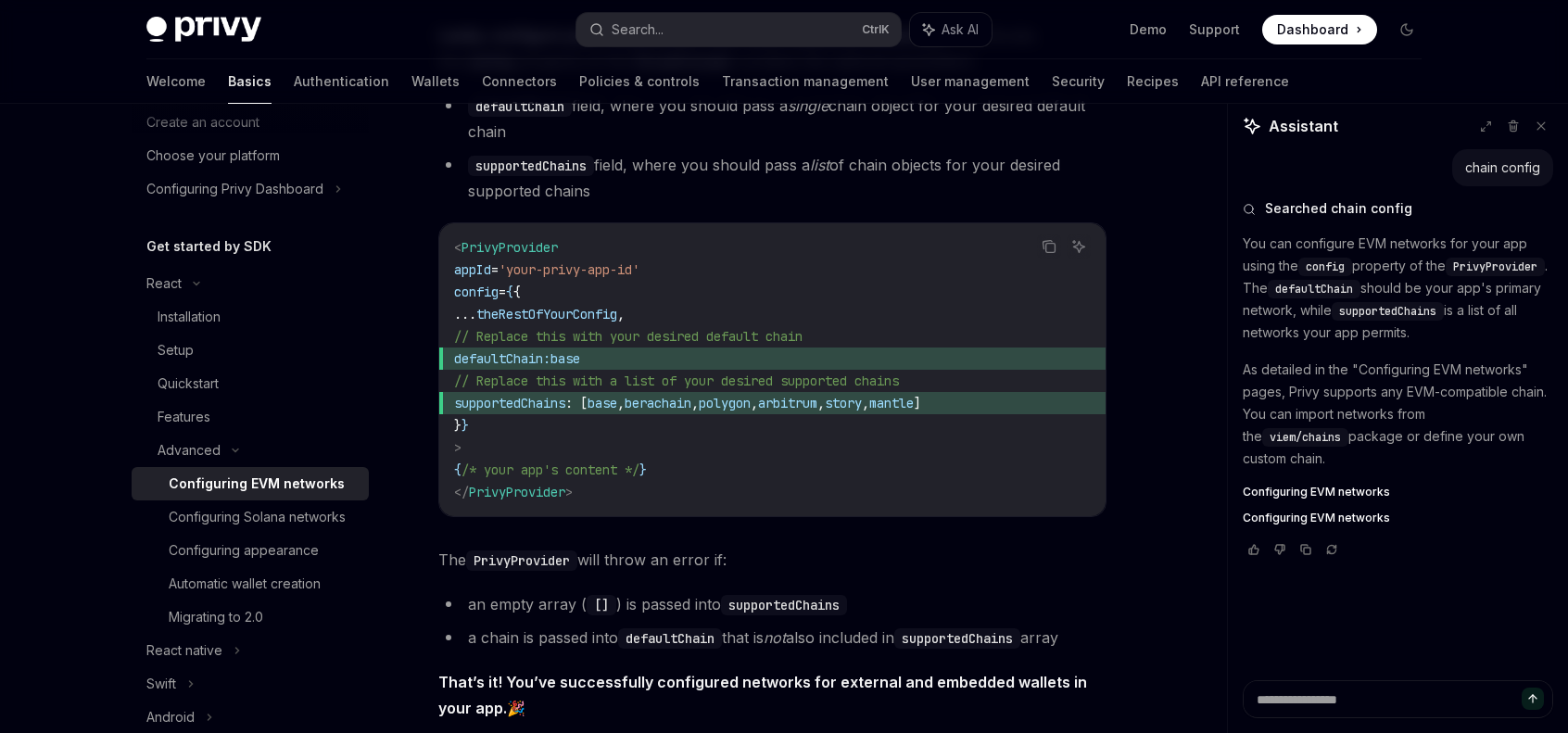
click at [551, 365] on span "defaultChain:" at bounding box center [502, 358] width 96 height 16
copy code "defaultChain: base"
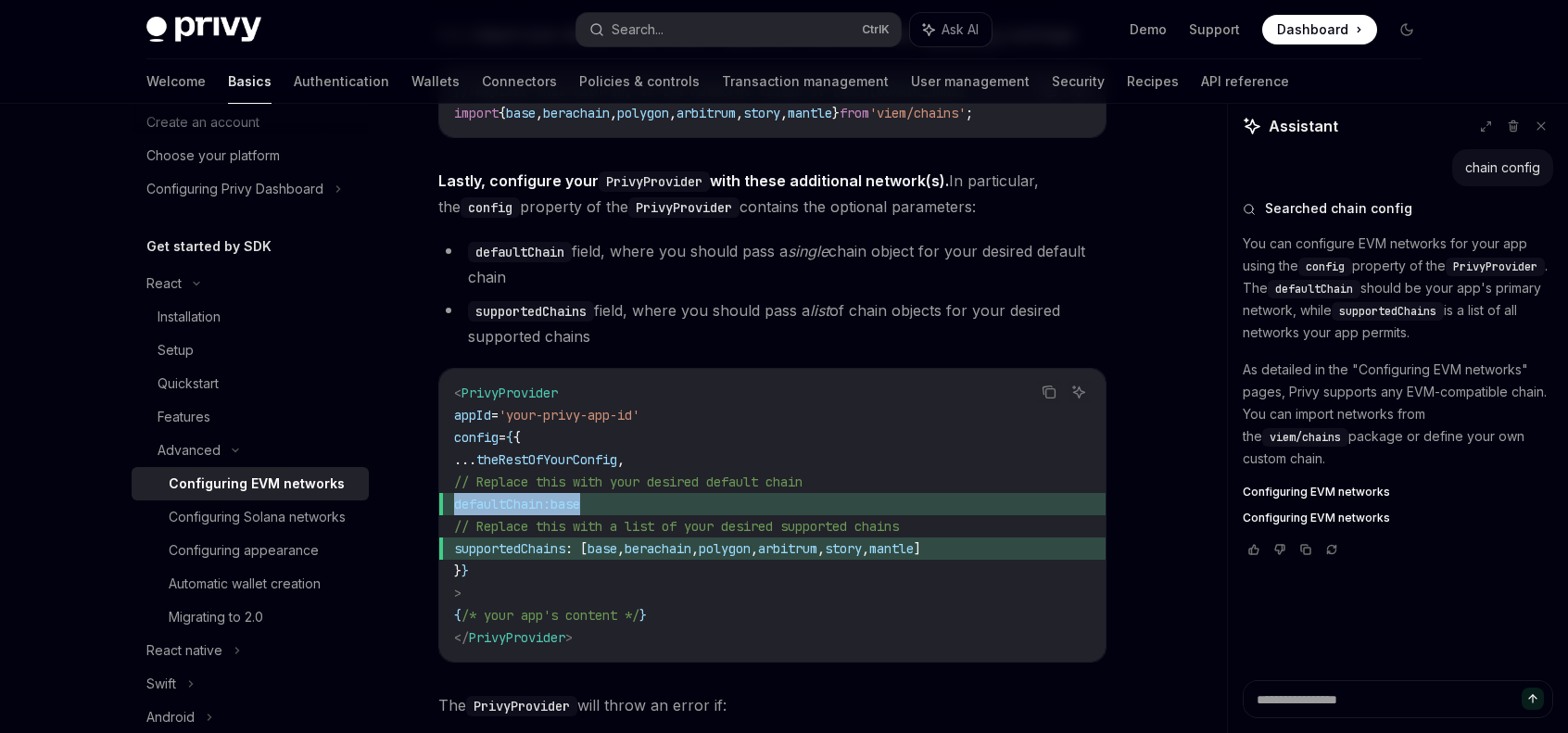
scroll to position [2051, 0]
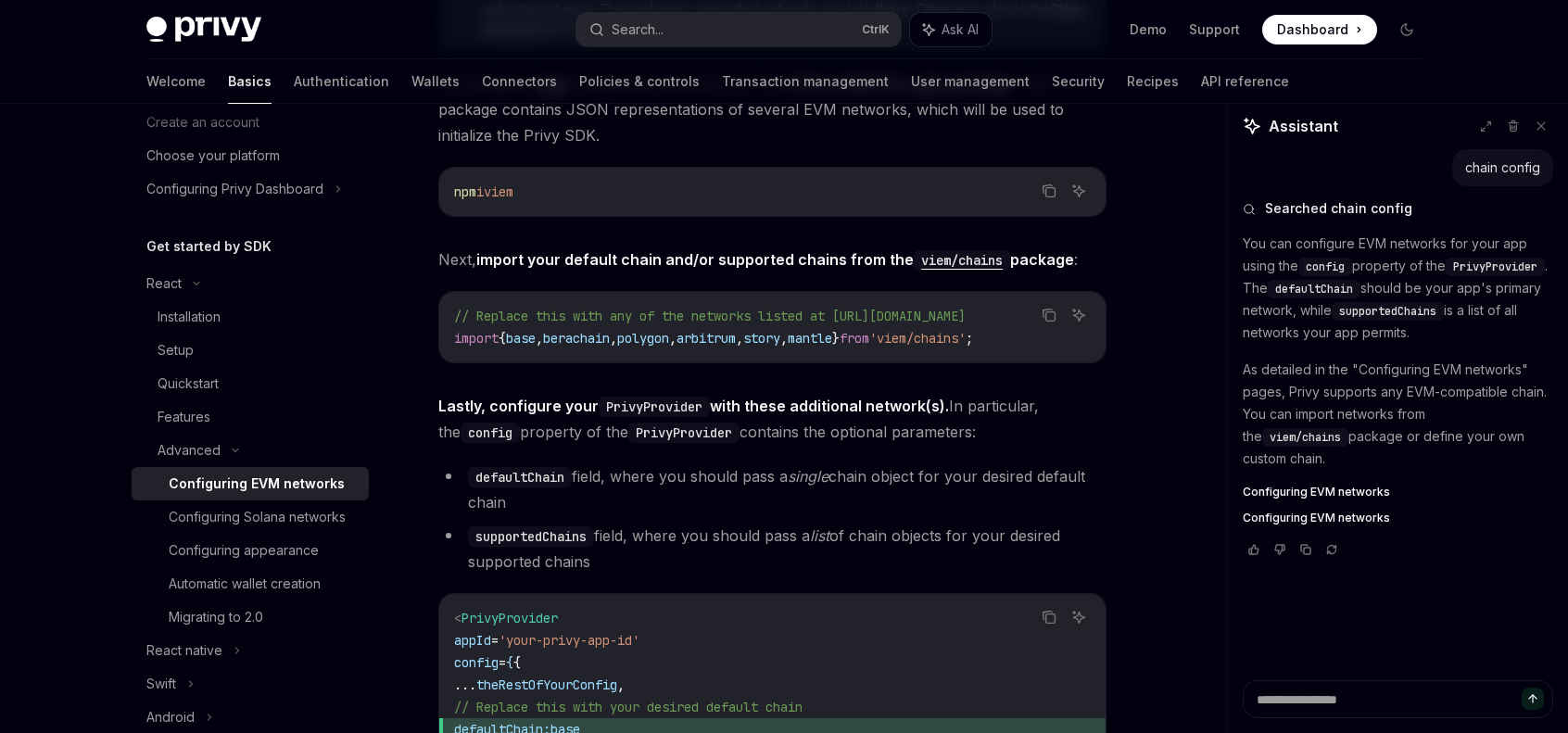
click at [788, 344] on span "," at bounding box center [784, 338] width 8 height 16
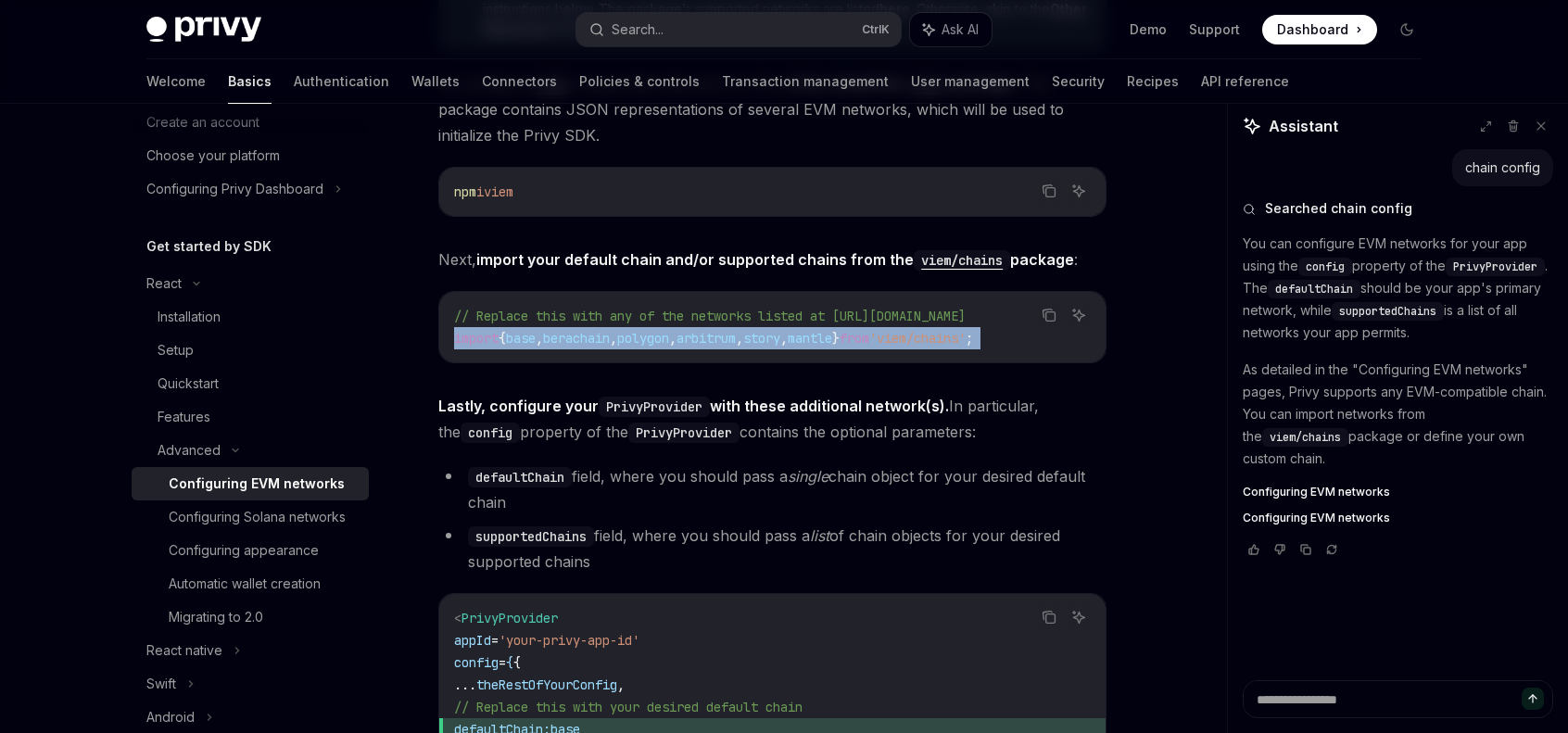
click at [788, 344] on span "," at bounding box center [784, 338] width 8 height 16
copy div "import { base , berachain , polygon , arbitrum , story , mantle } from 'viem/ch…"
